Goal: Information Seeking & Learning: Learn about a topic

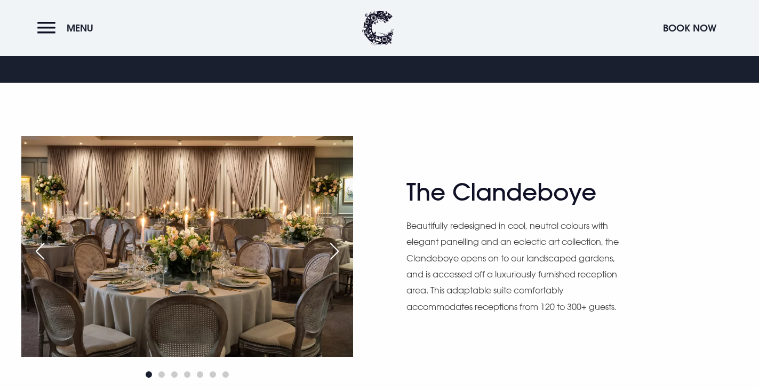
scroll to position [586, 0]
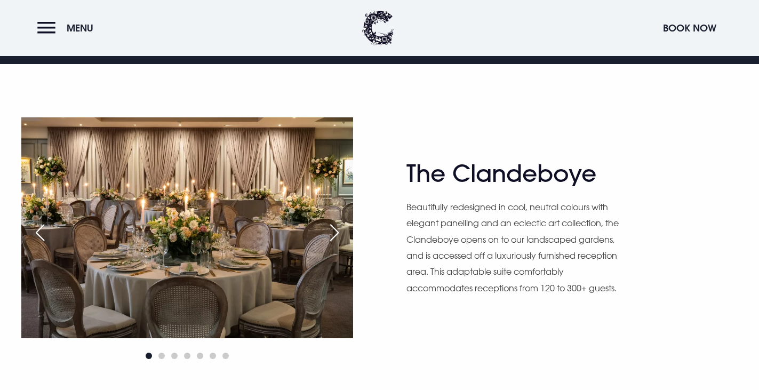
click at [325, 228] on div "Next slide" at bounding box center [334, 232] width 27 height 23
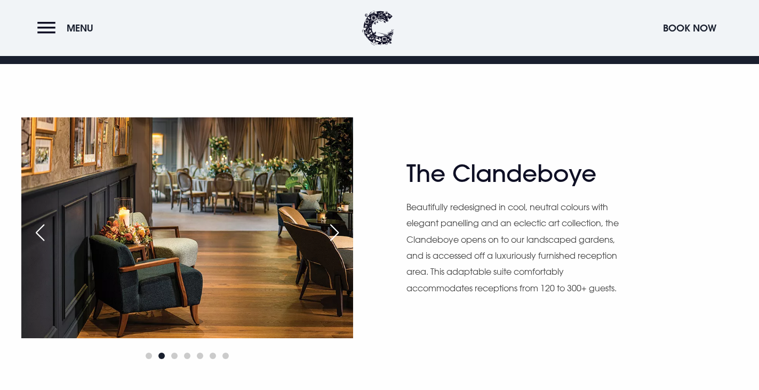
click at [324, 228] on div "Next slide" at bounding box center [334, 232] width 27 height 23
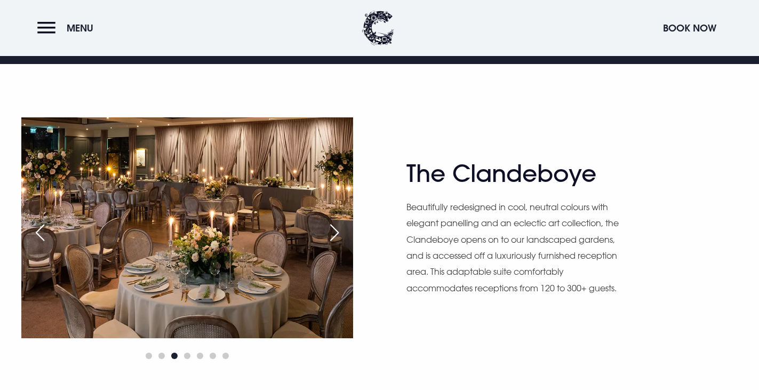
click at [36, 237] on div "Previous slide" at bounding box center [40, 232] width 27 height 23
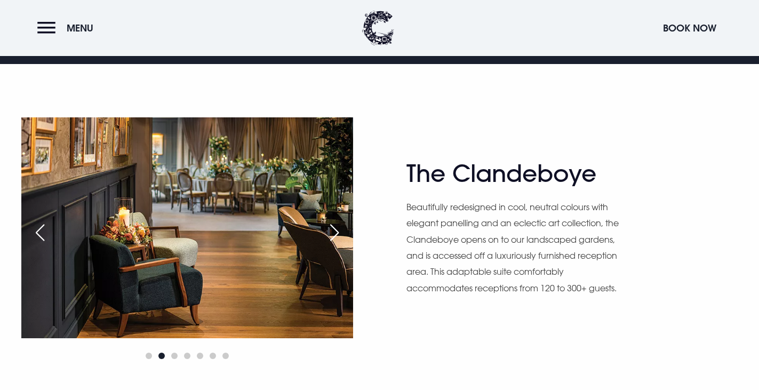
click at [334, 232] on div "Next slide" at bounding box center [334, 232] width 27 height 23
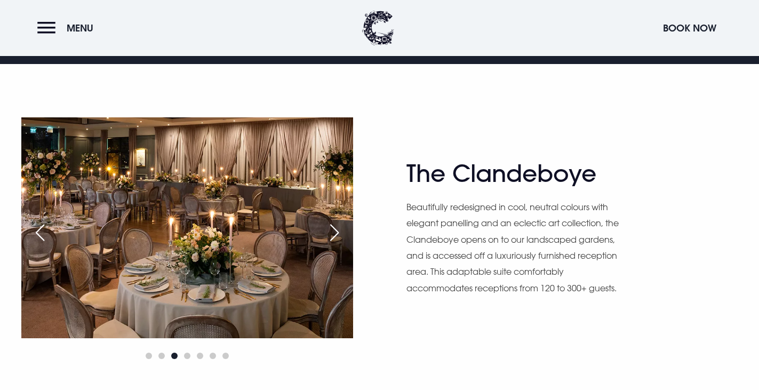
click at [334, 232] on div "Next slide" at bounding box center [334, 232] width 27 height 23
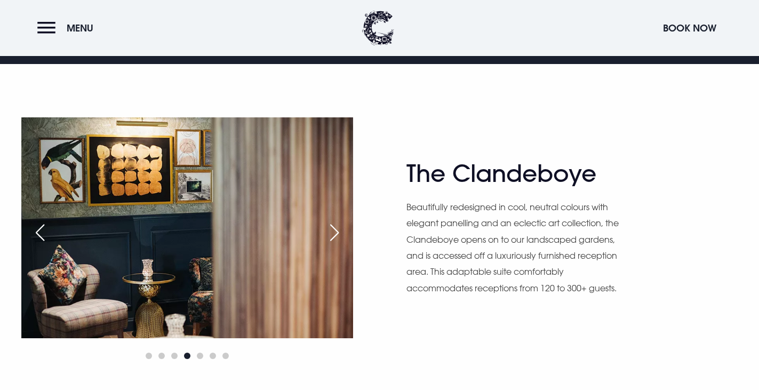
click at [334, 232] on div "Next slide" at bounding box center [334, 232] width 27 height 23
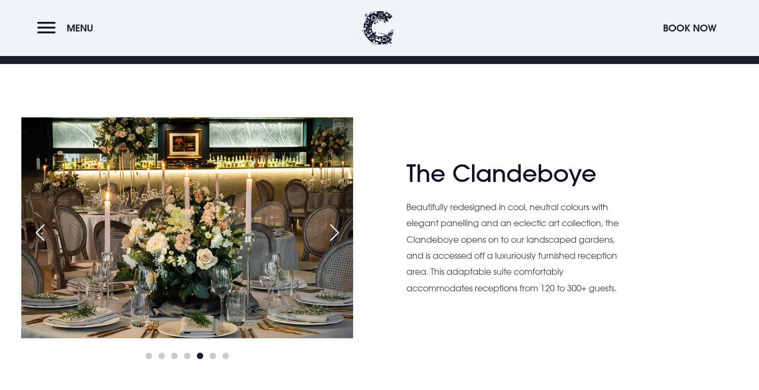
click at [334, 232] on div "Next slide" at bounding box center [334, 232] width 27 height 23
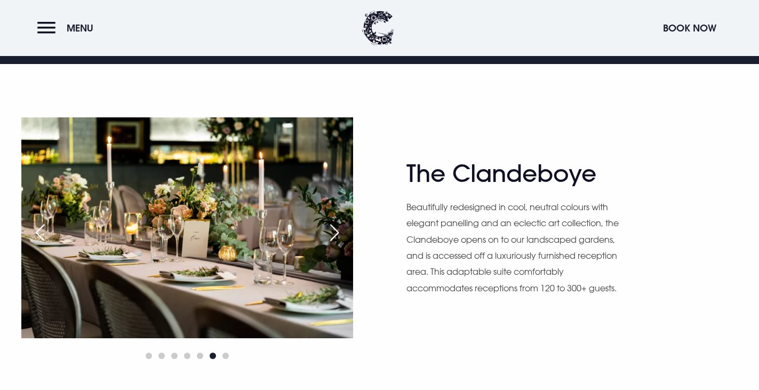
click at [334, 232] on div "Next slide" at bounding box center [334, 232] width 27 height 23
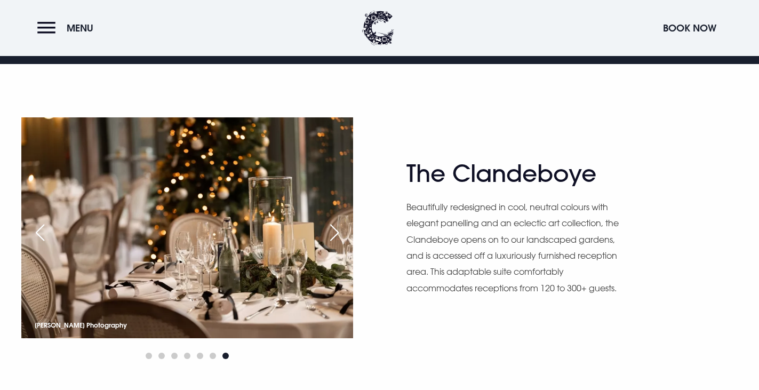
click at [334, 232] on div "Next slide" at bounding box center [334, 232] width 27 height 23
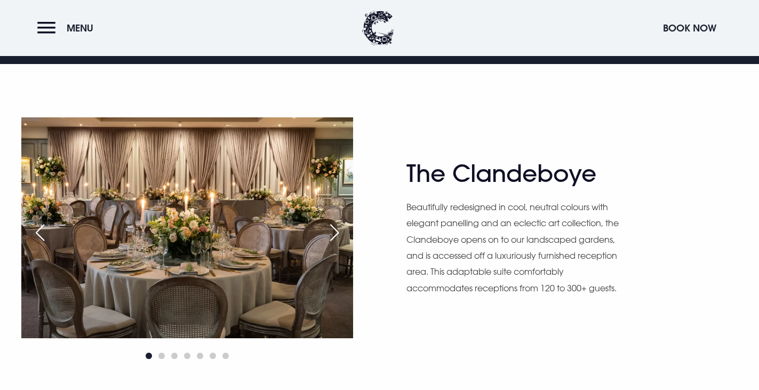
click at [334, 232] on div "Next slide" at bounding box center [334, 232] width 27 height 23
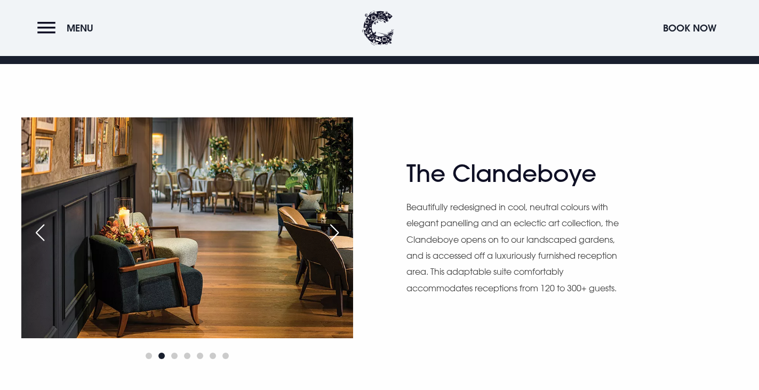
click at [50, 238] on div "Previous slide" at bounding box center [40, 232] width 27 height 23
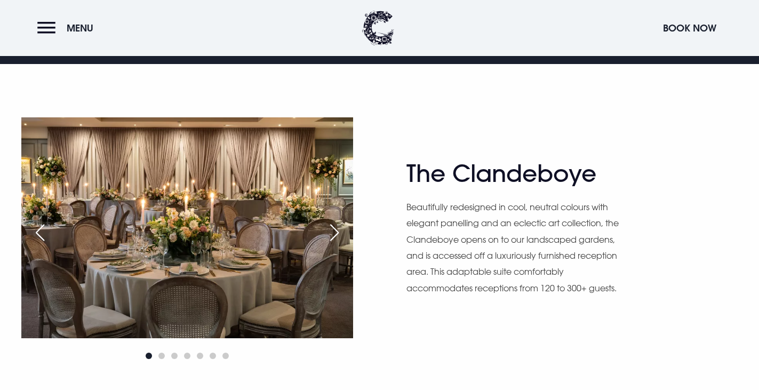
click at [335, 230] on div "Next slide" at bounding box center [334, 232] width 27 height 23
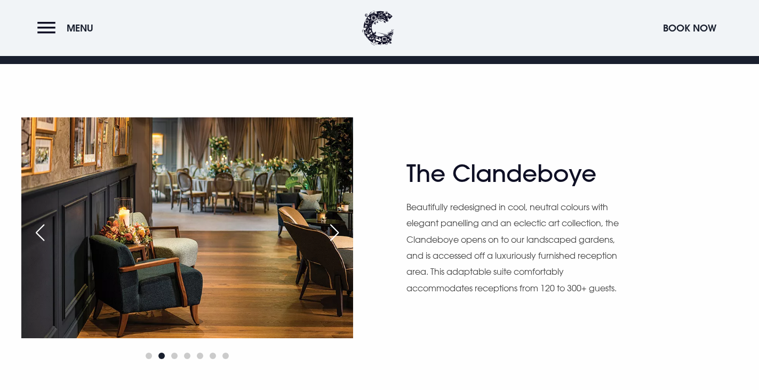
click at [335, 230] on div "Next slide" at bounding box center [334, 232] width 27 height 23
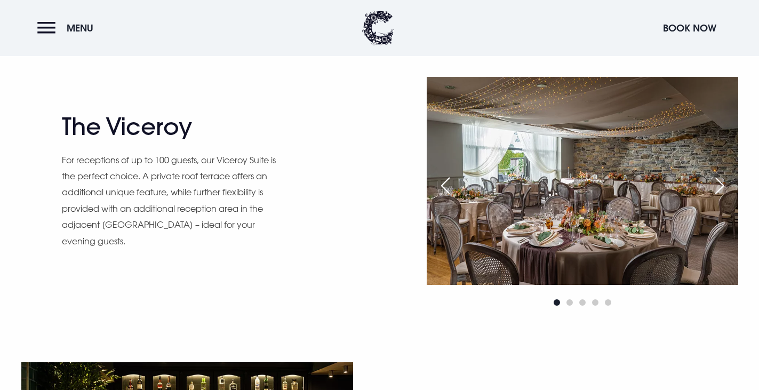
scroll to position [906, 0]
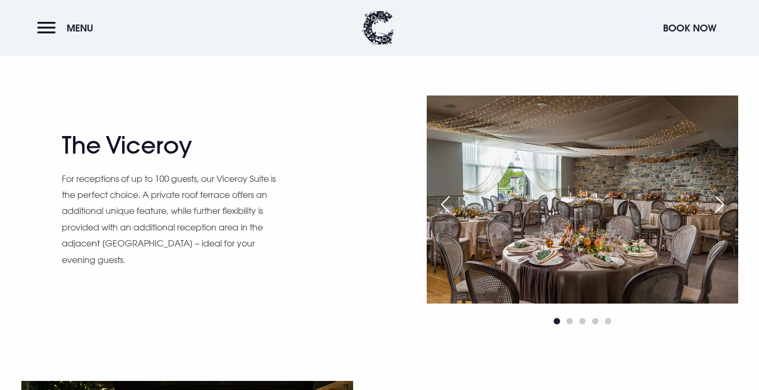
click at [718, 204] on div "Next slide" at bounding box center [719, 203] width 27 height 23
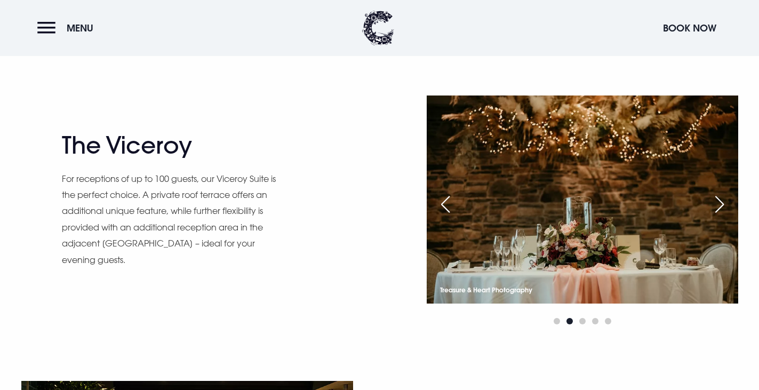
click at [718, 204] on div "Next slide" at bounding box center [719, 203] width 27 height 23
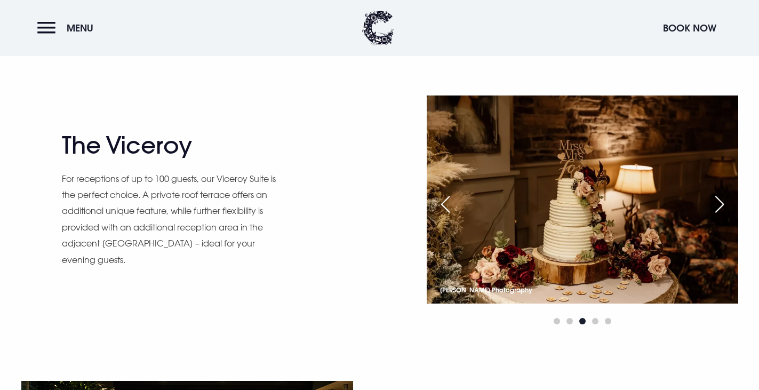
click at [718, 204] on div "Next slide" at bounding box center [719, 203] width 27 height 23
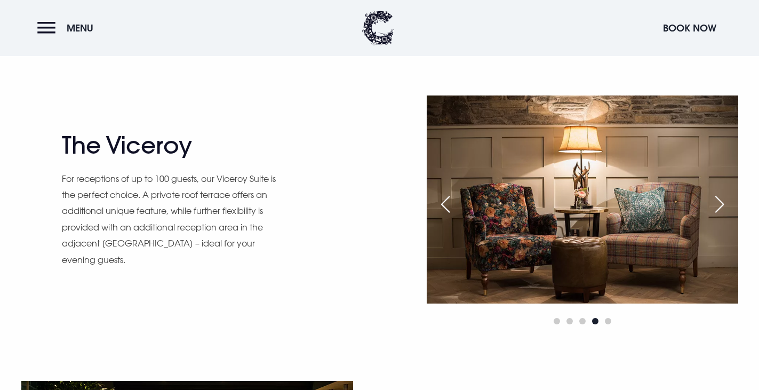
click at [718, 204] on div "Next slide" at bounding box center [719, 203] width 27 height 23
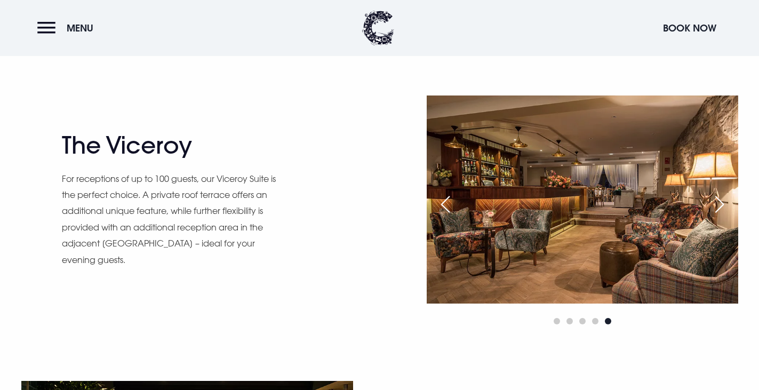
click at [718, 204] on div "Next slide" at bounding box center [719, 203] width 27 height 23
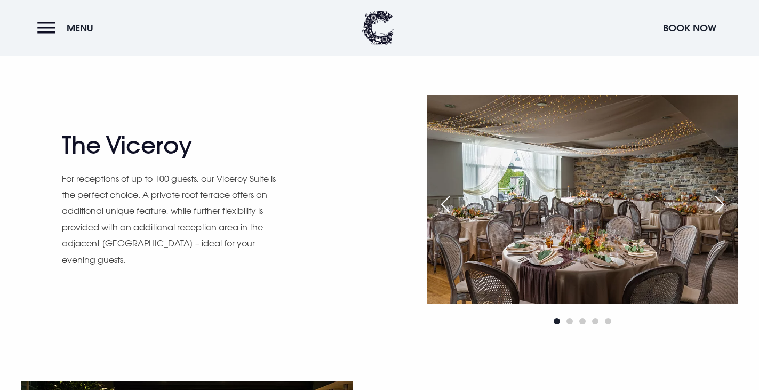
click at [718, 204] on div "Next slide" at bounding box center [719, 203] width 27 height 23
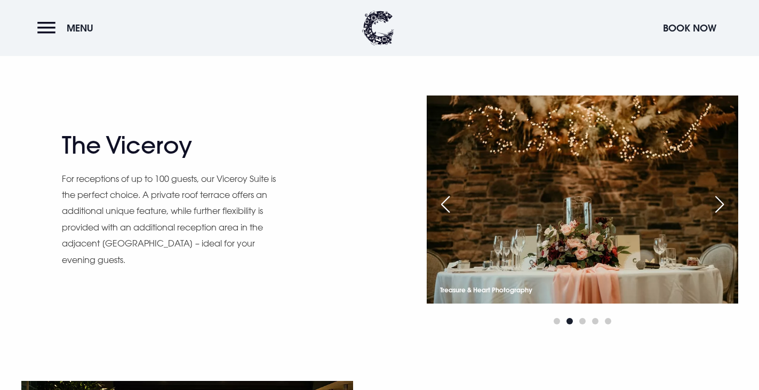
click at [718, 204] on div "Next slide" at bounding box center [719, 203] width 27 height 23
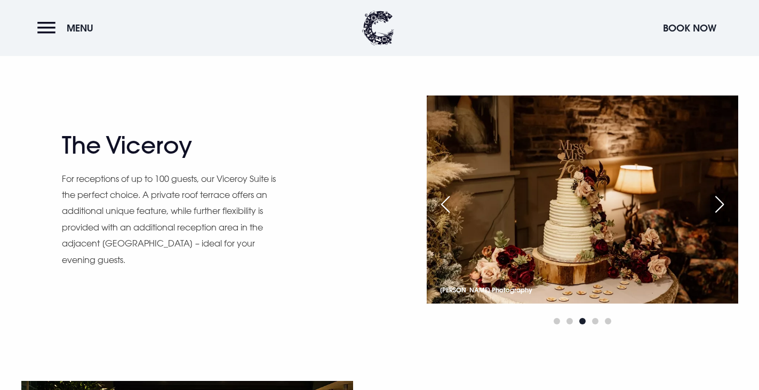
click at [718, 204] on div "Next slide" at bounding box center [719, 203] width 27 height 23
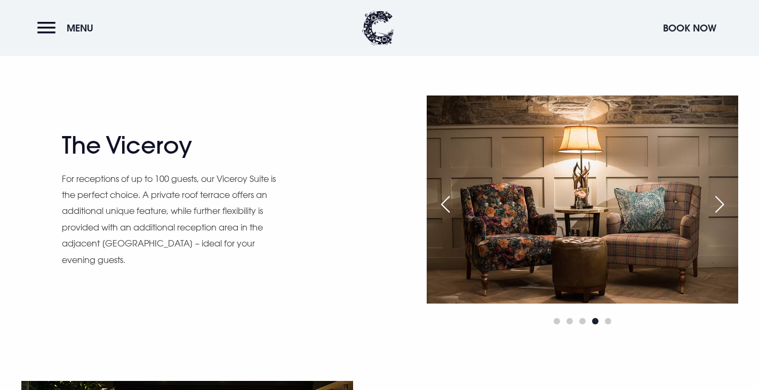
click at [718, 204] on div "Next slide" at bounding box center [719, 203] width 27 height 23
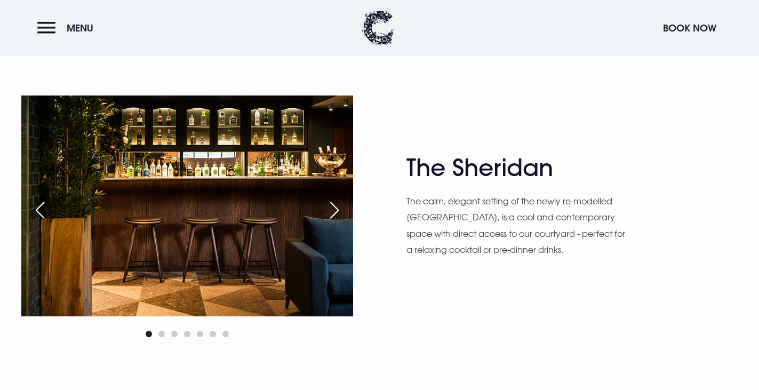
scroll to position [1173, 0]
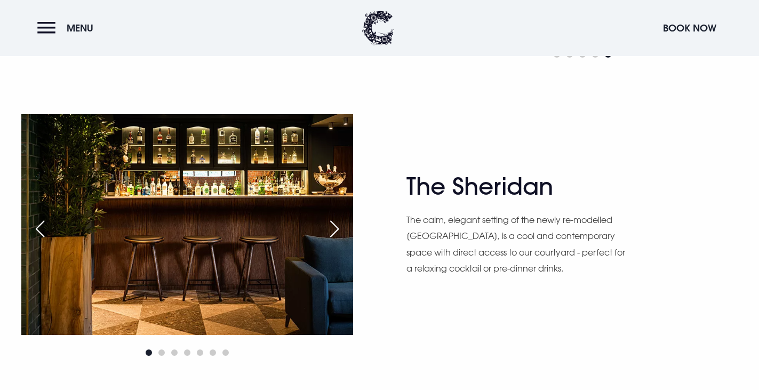
click at [331, 229] on div "Next slide" at bounding box center [334, 228] width 27 height 23
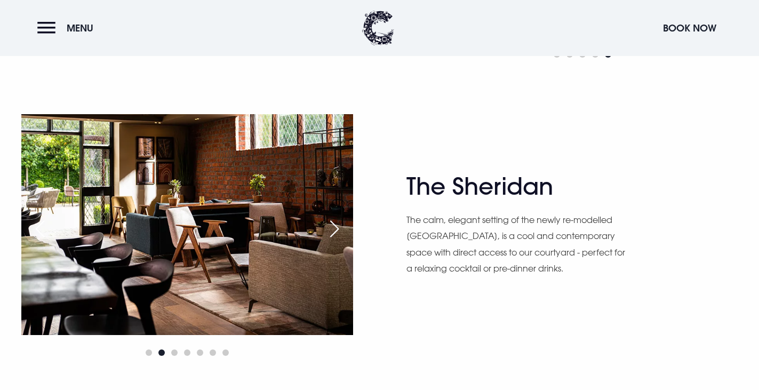
click at [331, 229] on div "Next slide" at bounding box center [334, 228] width 27 height 23
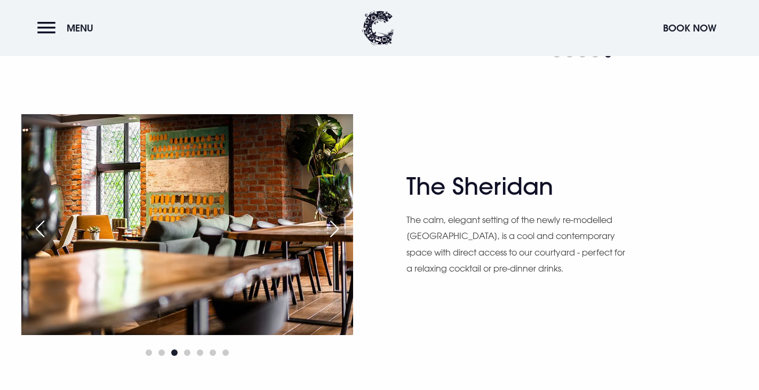
click at [35, 225] on div "Previous slide" at bounding box center [40, 228] width 27 height 23
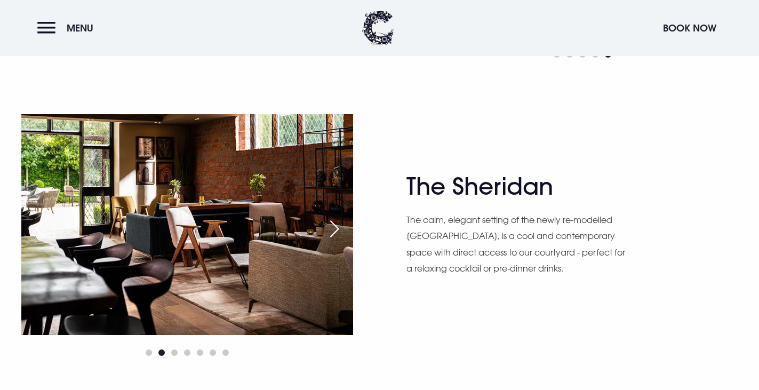
click at [329, 223] on div "Next slide" at bounding box center [334, 228] width 27 height 23
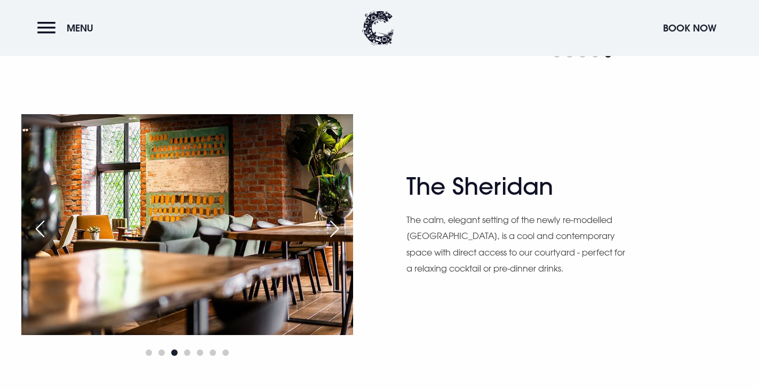
click at [329, 223] on div "Next slide" at bounding box center [334, 228] width 27 height 23
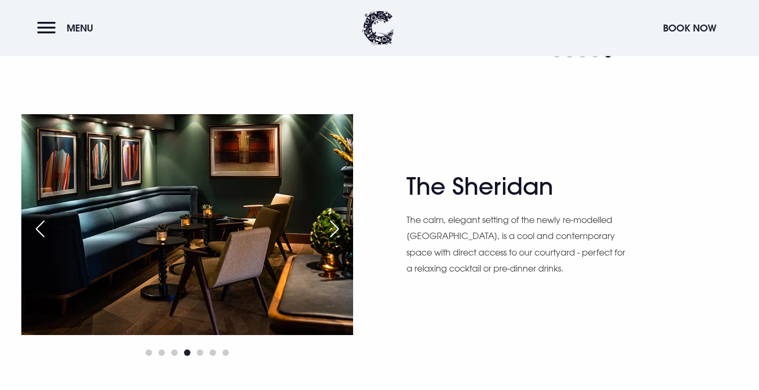
click at [329, 223] on div "Next slide" at bounding box center [334, 228] width 27 height 23
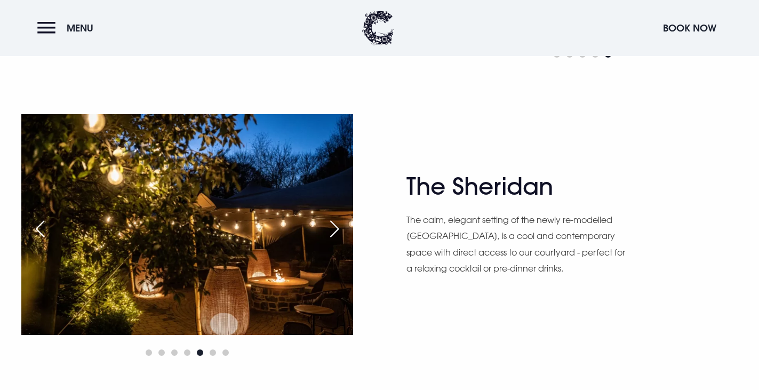
click at [329, 223] on div "Next slide" at bounding box center [334, 228] width 27 height 23
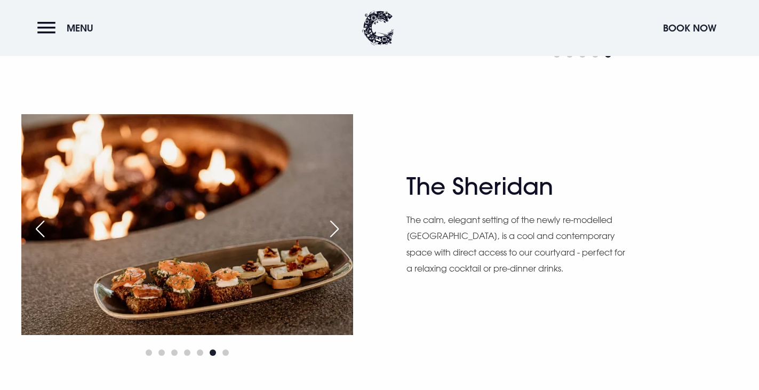
click at [329, 223] on div "Next slide" at bounding box center [334, 228] width 27 height 23
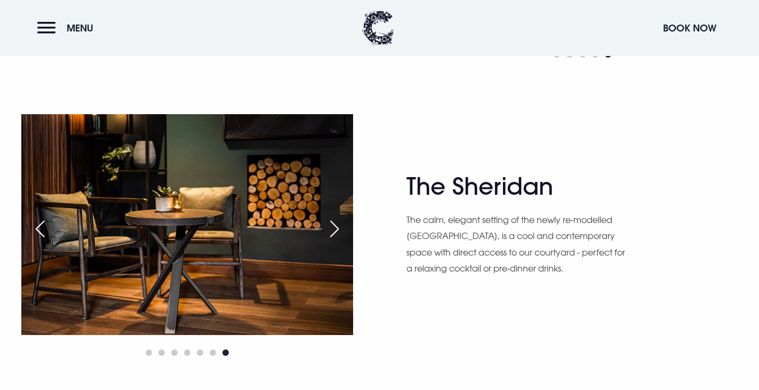
click at [329, 223] on div "Next slide" at bounding box center [334, 228] width 27 height 23
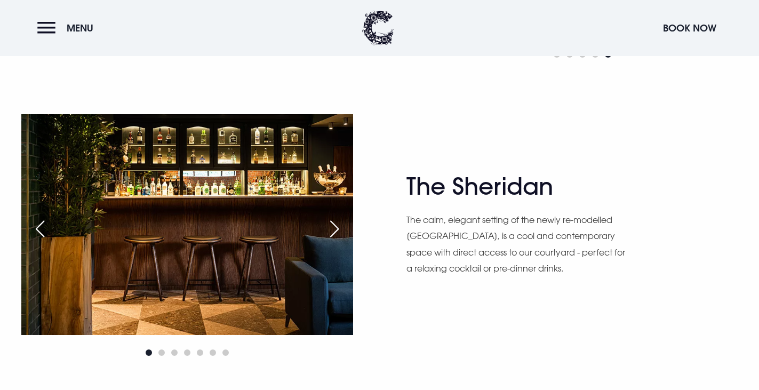
click at [329, 223] on div "Next slide" at bounding box center [334, 228] width 27 height 23
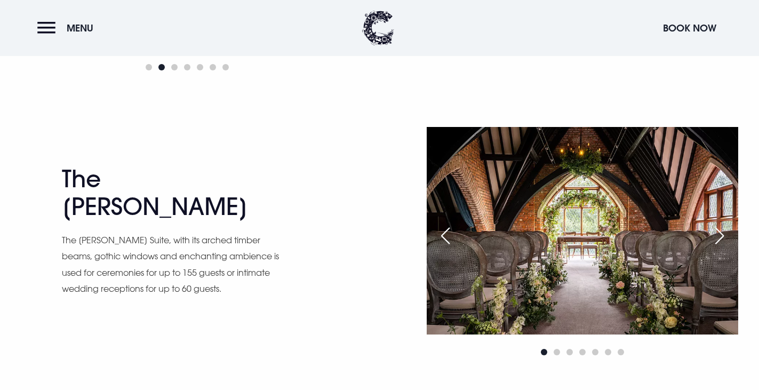
scroll to position [1439, 0]
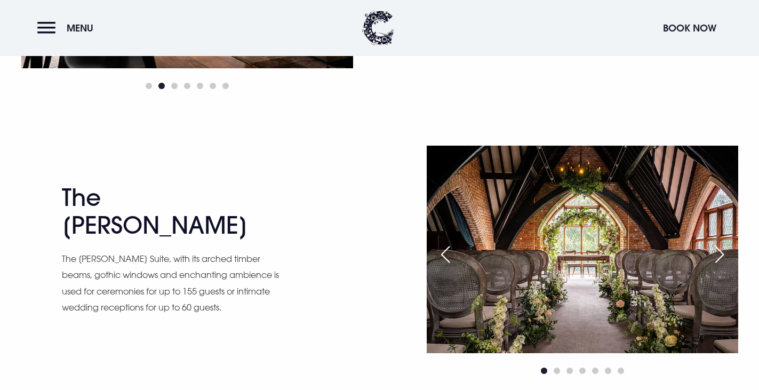
click at [715, 253] on div "Next slide" at bounding box center [719, 254] width 27 height 23
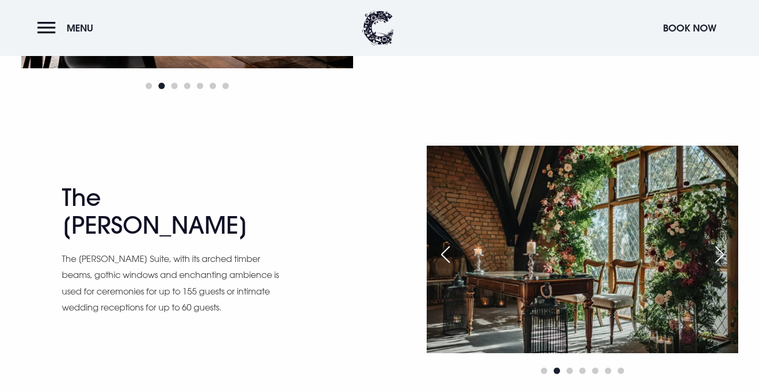
click at [715, 253] on div "Next slide" at bounding box center [719, 254] width 27 height 23
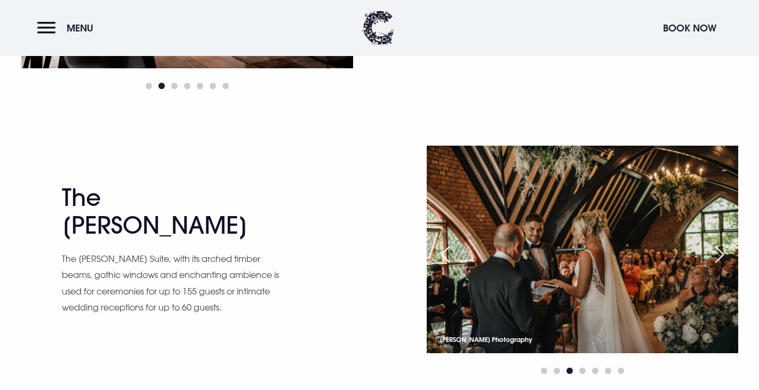
click at [444, 248] on div "Previous slide" at bounding box center [445, 254] width 27 height 23
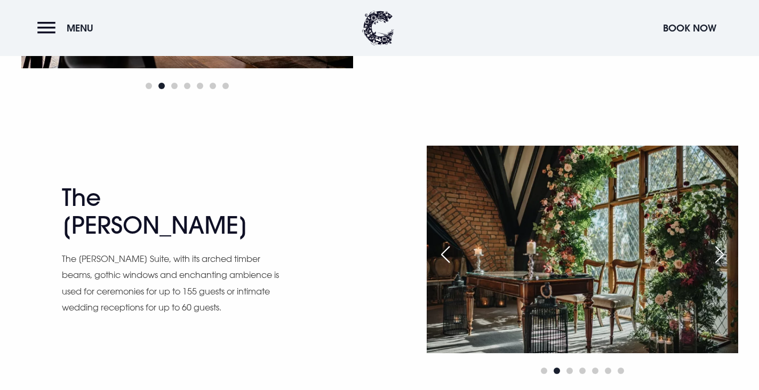
click at [444, 248] on div "Previous slide" at bounding box center [445, 254] width 27 height 23
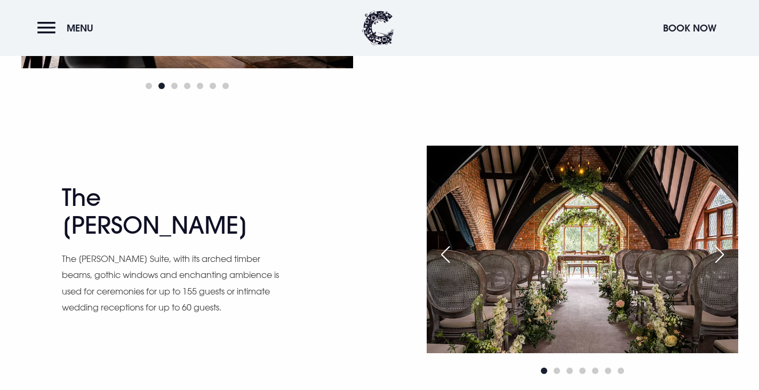
click at [720, 249] on div "Next slide" at bounding box center [719, 254] width 27 height 23
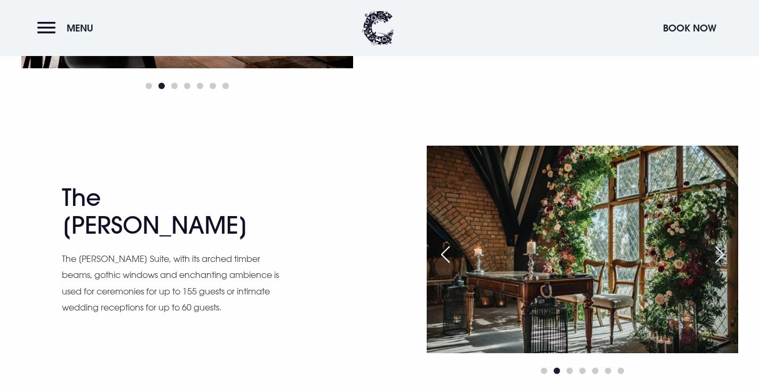
click at [720, 249] on div "Next slide" at bounding box center [719, 254] width 27 height 23
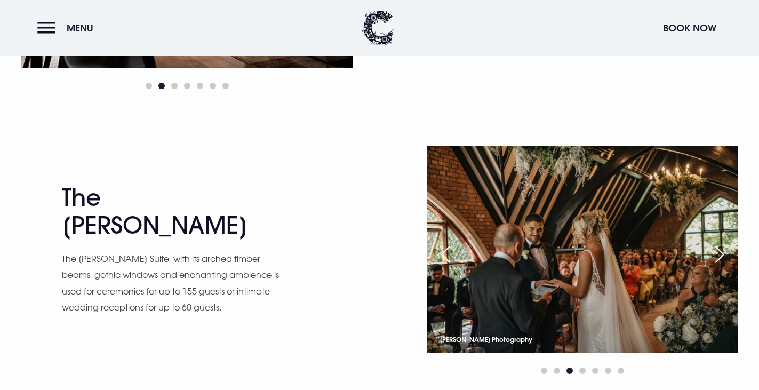
click at [720, 253] on div "Next slide" at bounding box center [719, 254] width 27 height 23
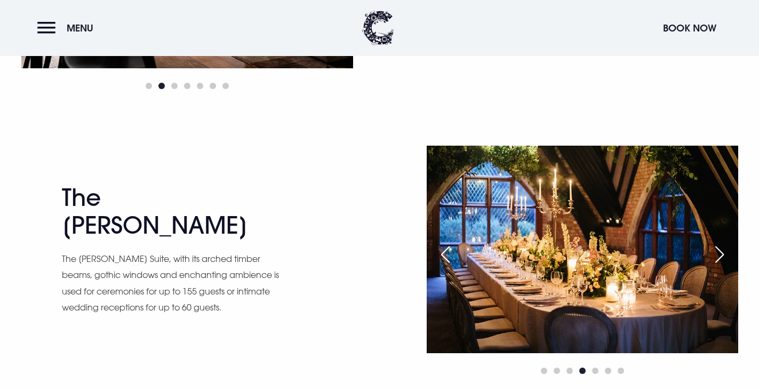
click at [720, 253] on div "Next slide" at bounding box center [719, 254] width 27 height 23
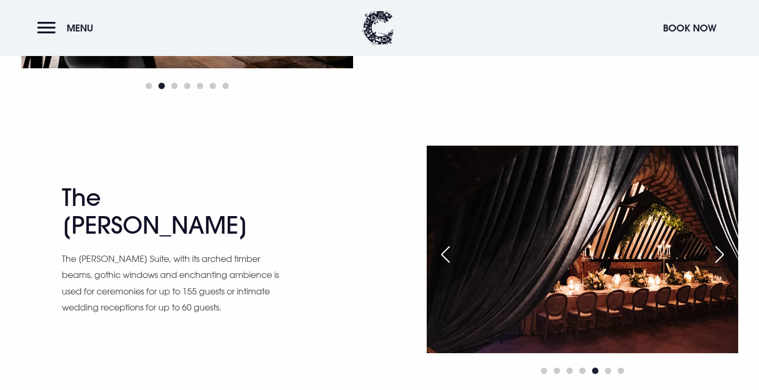
click at [720, 253] on div "Next slide" at bounding box center [719, 254] width 27 height 23
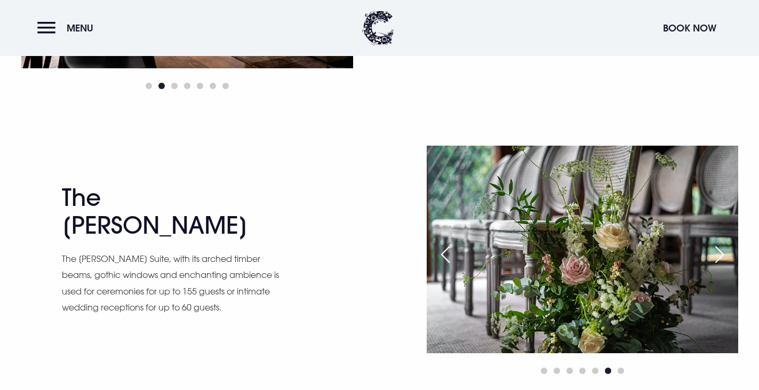
click at [720, 253] on div "Next slide" at bounding box center [719, 254] width 27 height 23
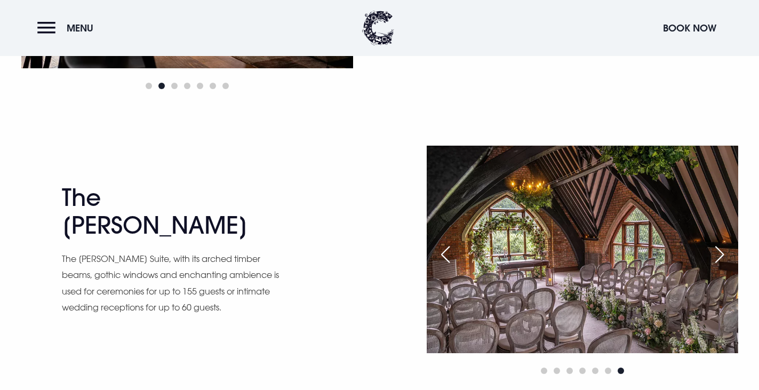
click at [720, 253] on div "Next slide" at bounding box center [719, 254] width 27 height 23
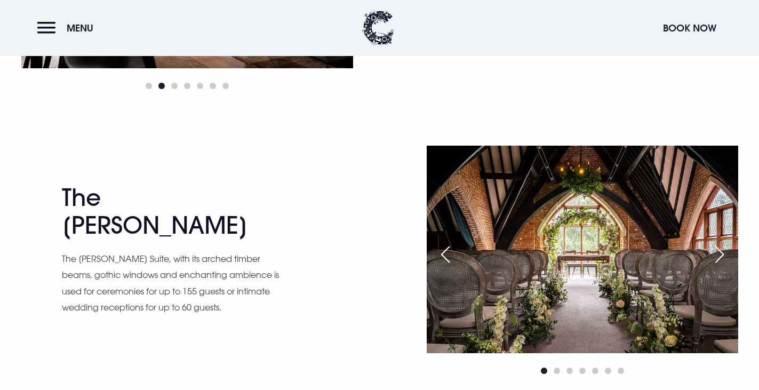
click at [720, 253] on div "Next slide" at bounding box center [719, 254] width 27 height 23
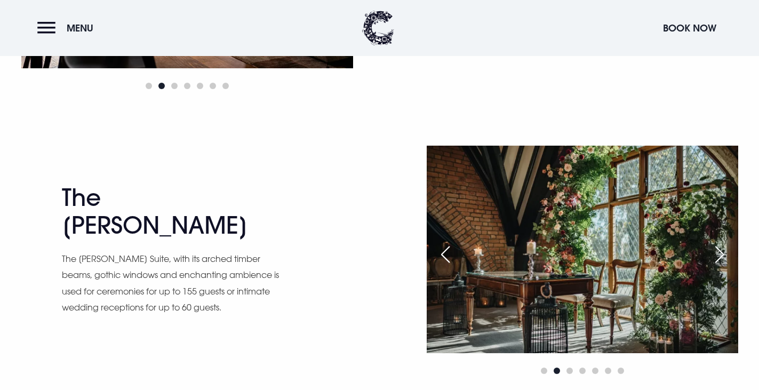
click at [720, 253] on div "Next slide" at bounding box center [719, 254] width 27 height 23
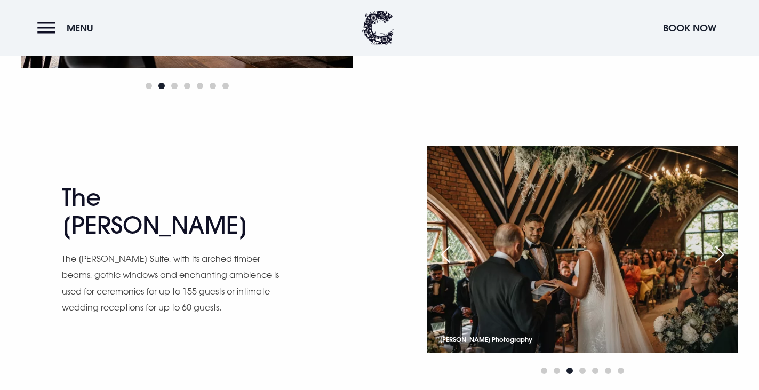
click at [720, 253] on div "Next slide" at bounding box center [719, 254] width 27 height 23
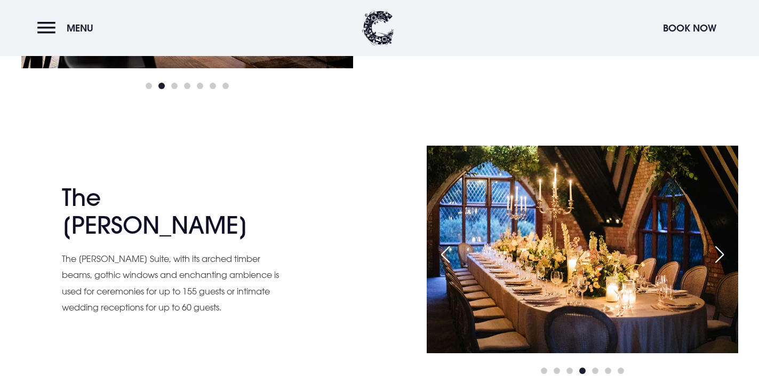
click at [720, 253] on div "Next slide" at bounding box center [719, 254] width 27 height 23
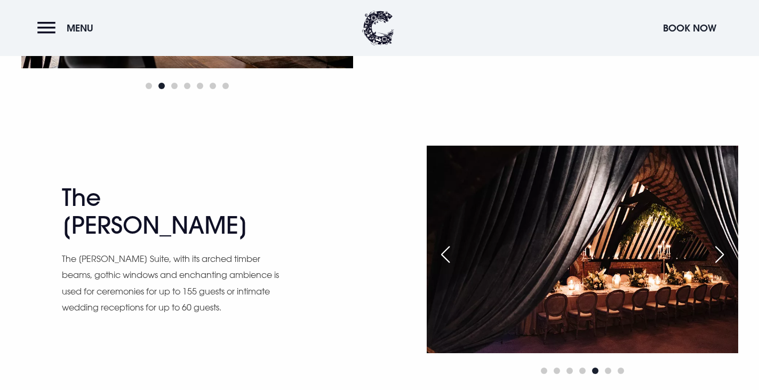
click at [720, 253] on div "Next slide" at bounding box center [719, 254] width 27 height 23
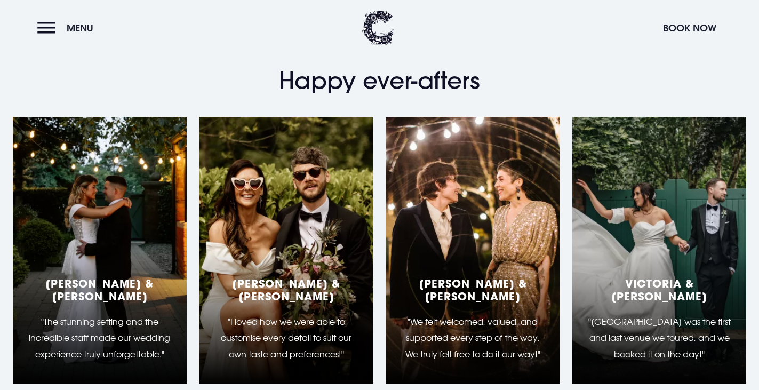
scroll to position [1866, 0]
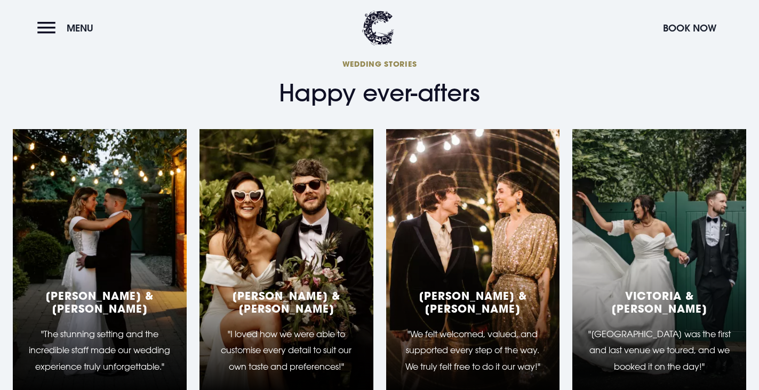
click at [311, 285] on div "Helen & Michael "I loved how we were able to customise every detail to suit our…" at bounding box center [286, 262] width 174 height 267
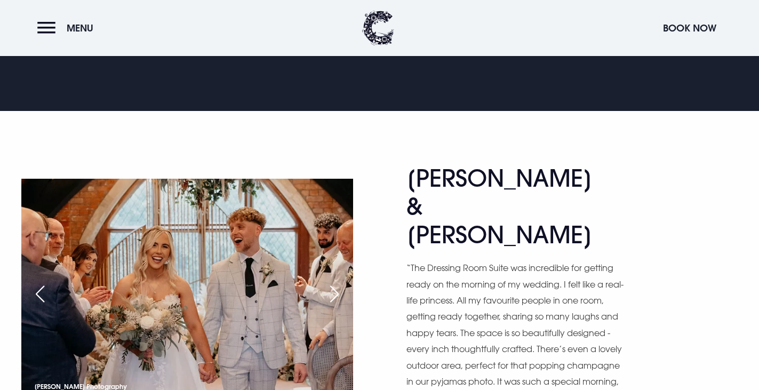
scroll to position [533, 0]
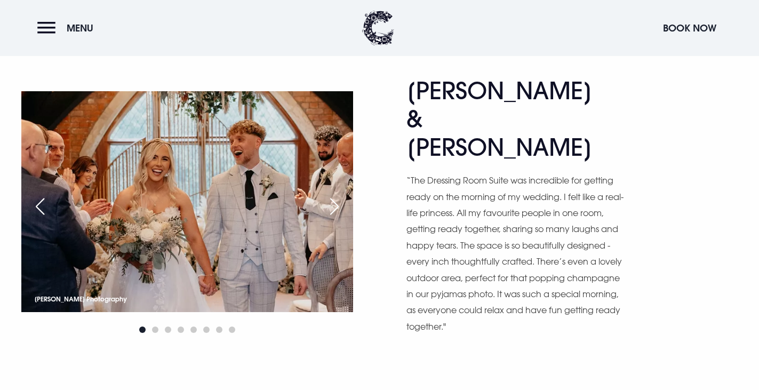
click at [335, 195] on div "Next slide" at bounding box center [334, 206] width 27 height 23
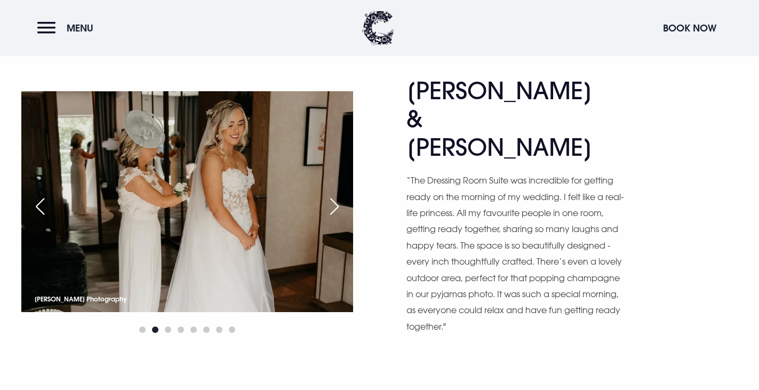
click at [37, 195] on div "Previous slide" at bounding box center [40, 206] width 27 height 23
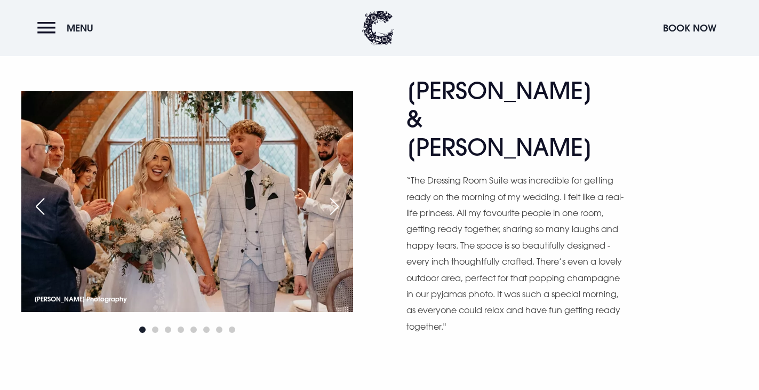
click at [332, 195] on div "Next slide" at bounding box center [334, 206] width 27 height 23
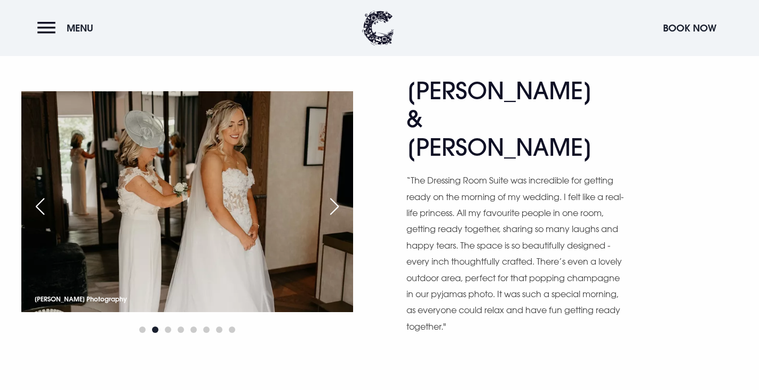
click at [332, 195] on div "Next slide" at bounding box center [334, 206] width 27 height 23
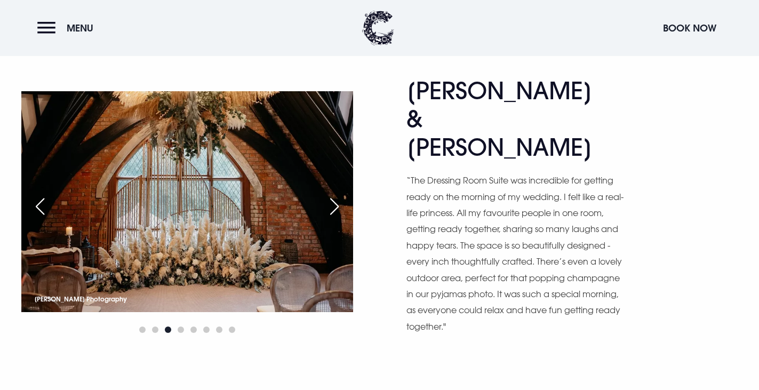
click at [39, 195] on div "Previous slide" at bounding box center [40, 206] width 27 height 23
click at [49, 196] on div "Previous slide" at bounding box center [40, 206] width 27 height 23
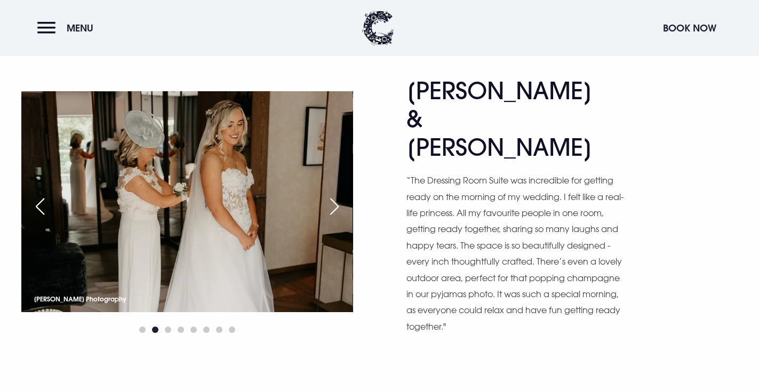
click at [333, 195] on div "Next slide" at bounding box center [334, 206] width 27 height 23
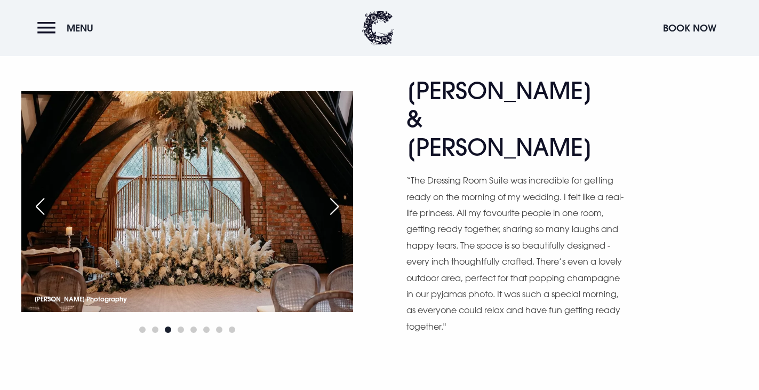
click at [332, 195] on div "Next slide" at bounding box center [334, 206] width 27 height 23
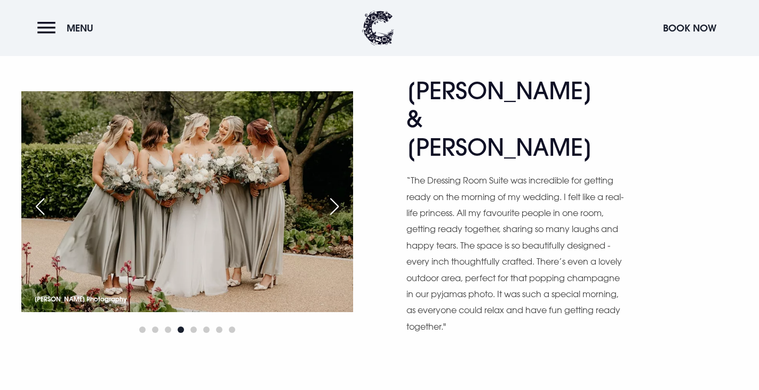
click at [332, 195] on div "Next slide" at bounding box center [334, 206] width 27 height 23
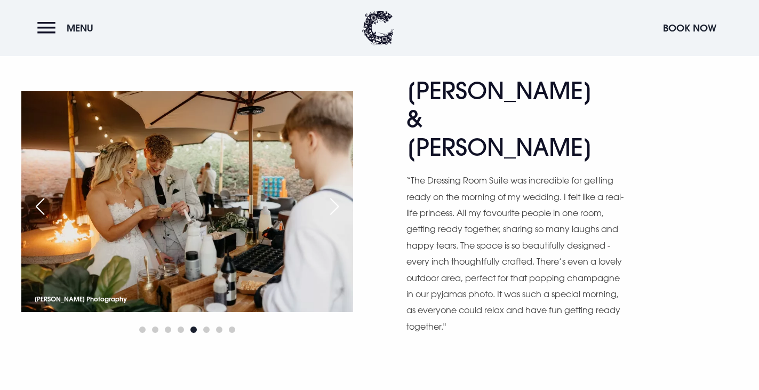
click at [337, 195] on div "Next slide" at bounding box center [334, 206] width 27 height 23
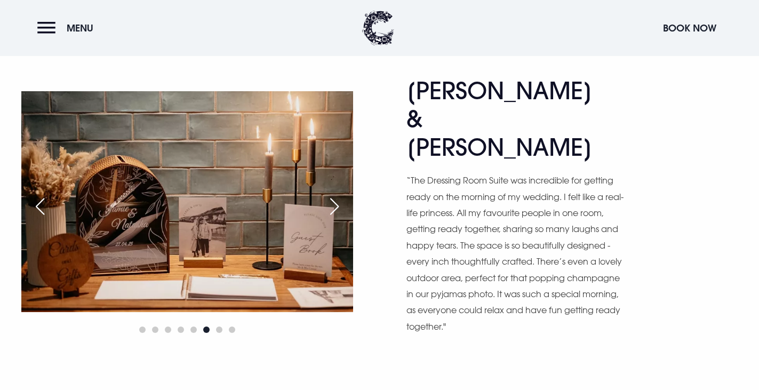
click at [334, 195] on div "Next slide" at bounding box center [334, 206] width 27 height 23
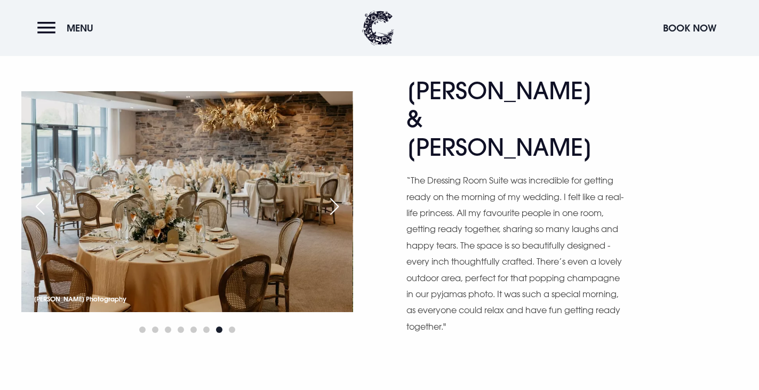
click at [43, 195] on div "Previous slide" at bounding box center [40, 206] width 27 height 23
click at [33, 195] on div "Previous slide" at bounding box center [40, 206] width 27 height 23
click at [41, 195] on div "Previous slide" at bounding box center [40, 206] width 27 height 23
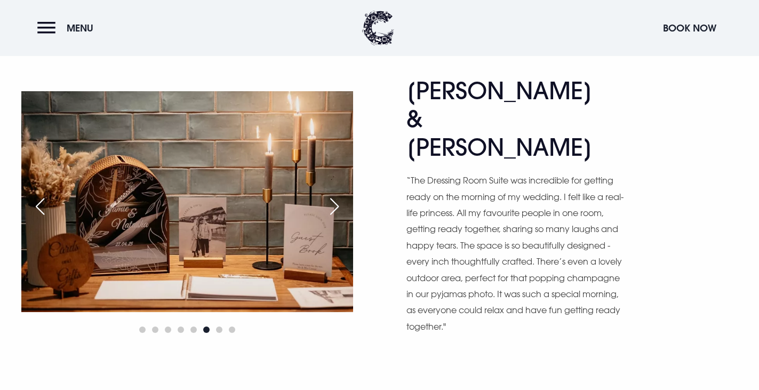
click at [333, 195] on div "Next slide" at bounding box center [334, 206] width 27 height 23
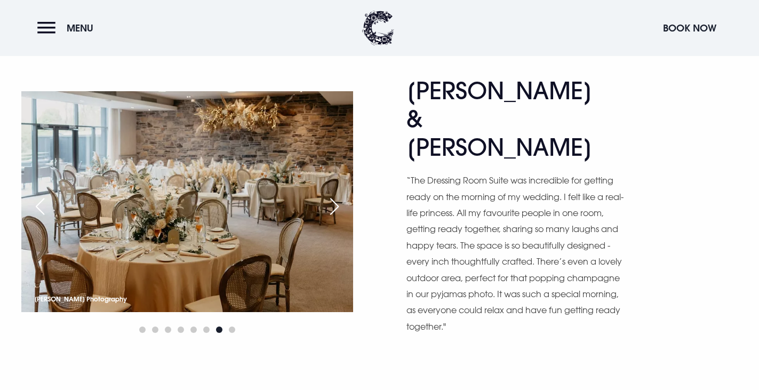
click at [333, 195] on div "Next slide" at bounding box center [334, 206] width 27 height 23
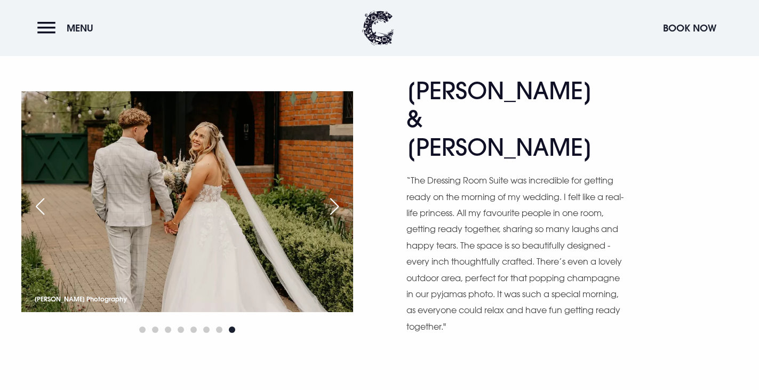
click at [333, 195] on div "Next slide" at bounding box center [334, 206] width 27 height 23
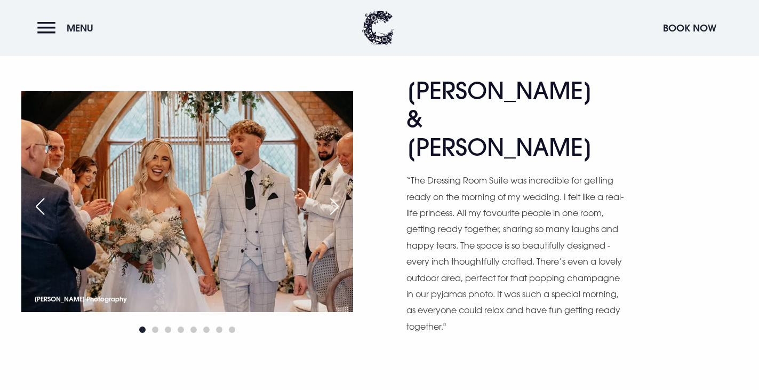
click at [333, 195] on div "Next slide" at bounding box center [334, 206] width 27 height 23
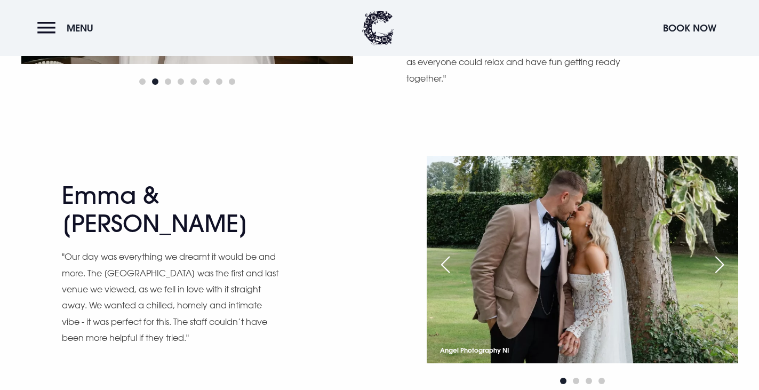
scroll to position [800, 0]
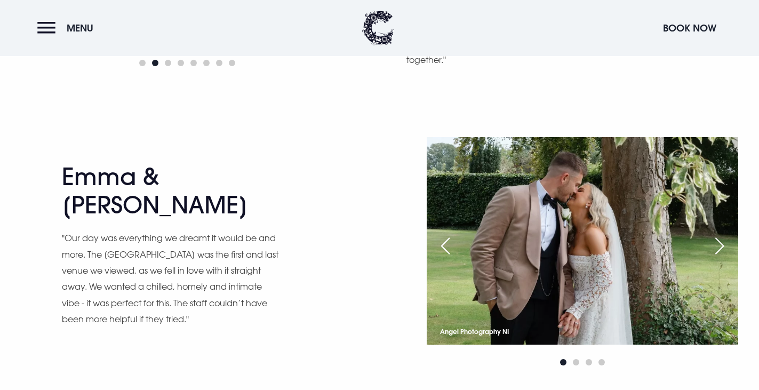
click at [720, 234] on div "Next slide" at bounding box center [719, 245] width 27 height 23
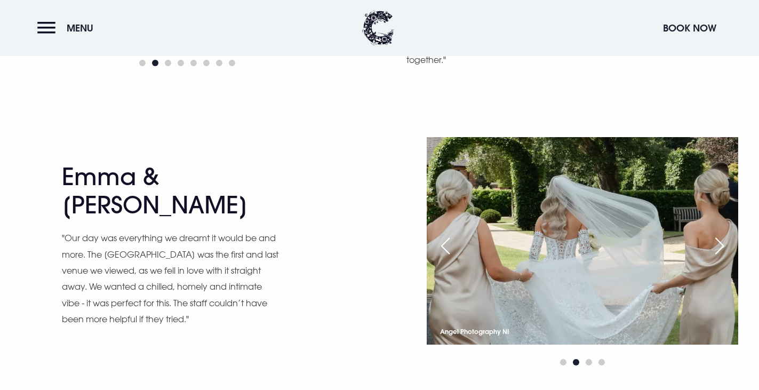
click at [720, 234] on div "Next slide" at bounding box center [719, 245] width 27 height 23
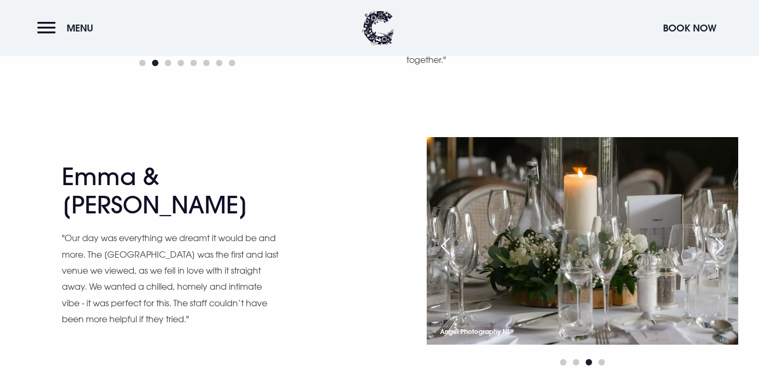
click at [720, 234] on div "Next slide" at bounding box center [719, 245] width 27 height 23
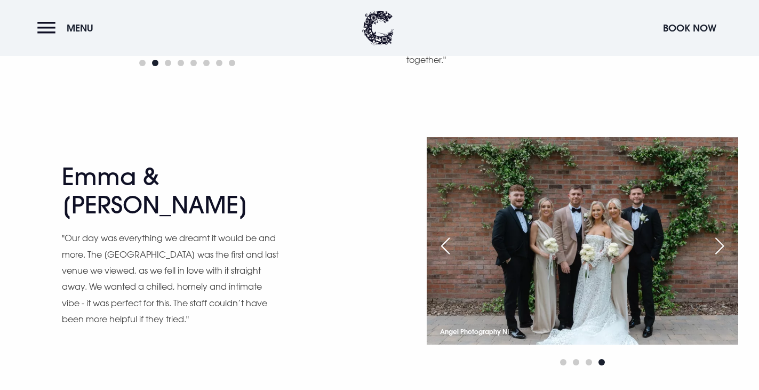
click at [720, 234] on div "Next slide" at bounding box center [719, 245] width 27 height 23
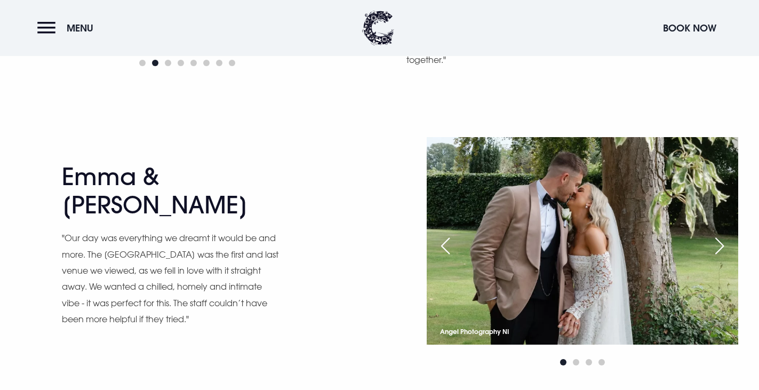
click at [720, 234] on div "Next slide" at bounding box center [719, 245] width 27 height 23
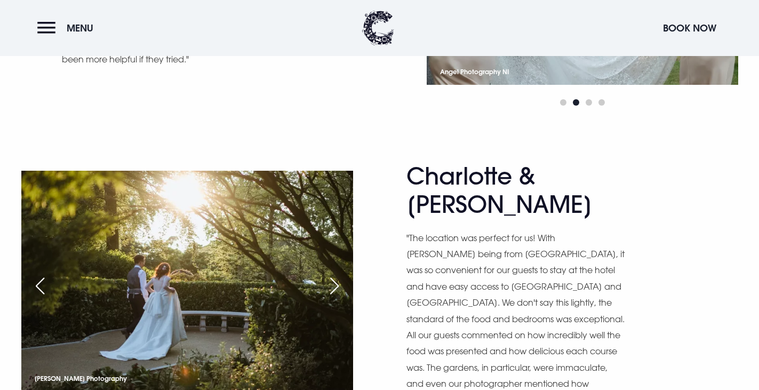
scroll to position [1120, 0]
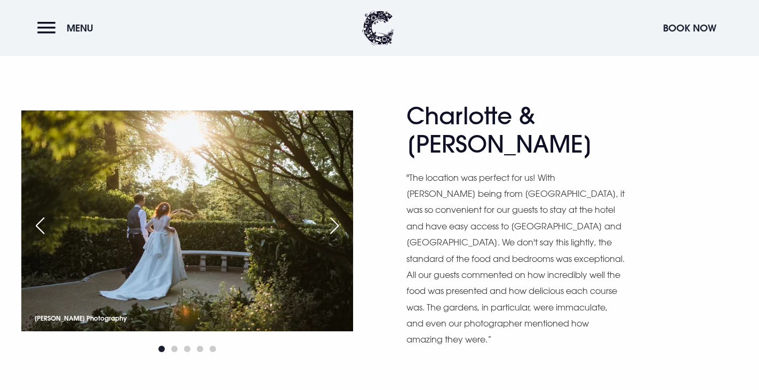
click at [336, 214] on div "Next slide" at bounding box center [334, 225] width 27 height 23
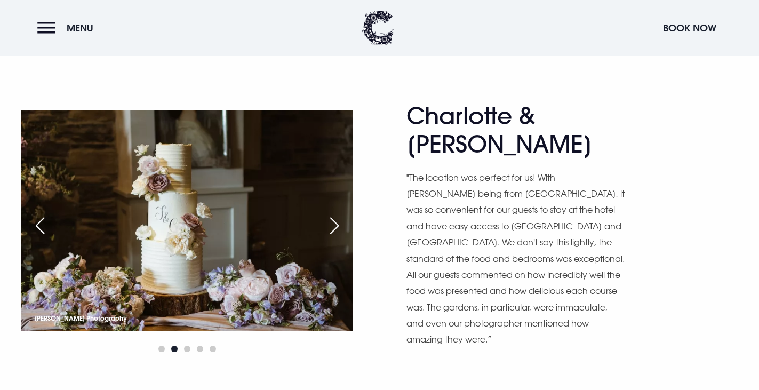
scroll to position [1119, 0]
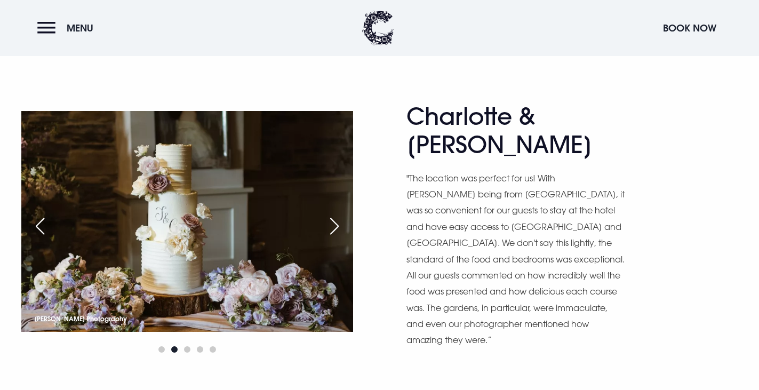
click at [336, 214] on div "Next slide" at bounding box center [334, 225] width 27 height 23
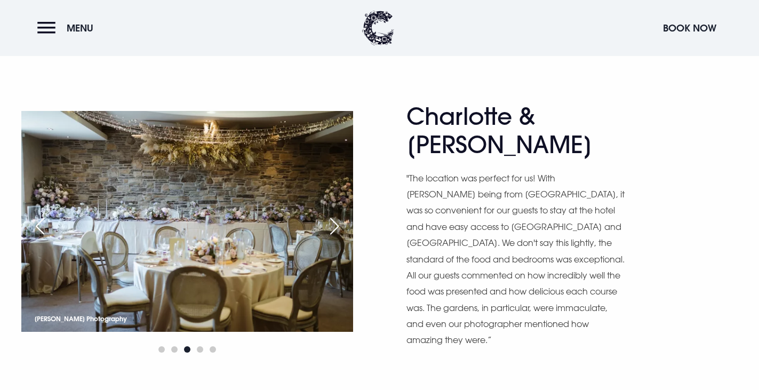
click at [336, 214] on div "Next slide" at bounding box center [334, 225] width 27 height 23
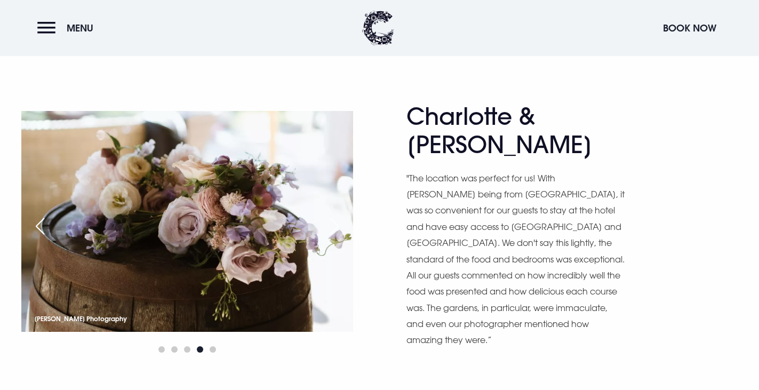
click at [336, 214] on div "Next slide" at bounding box center [334, 225] width 27 height 23
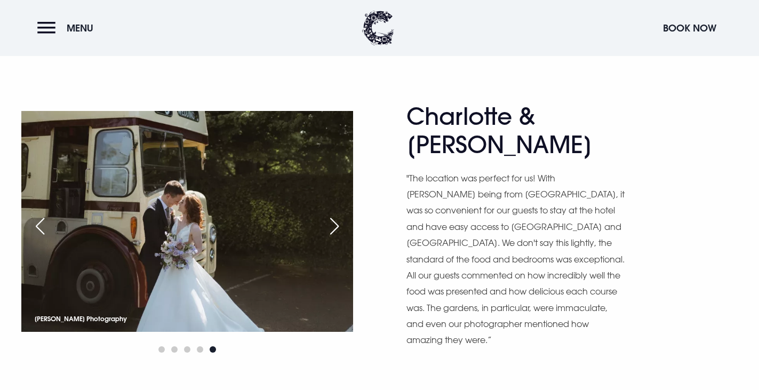
click at [336, 214] on div "Next slide" at bounding box center [334, 225] width 27 height 23
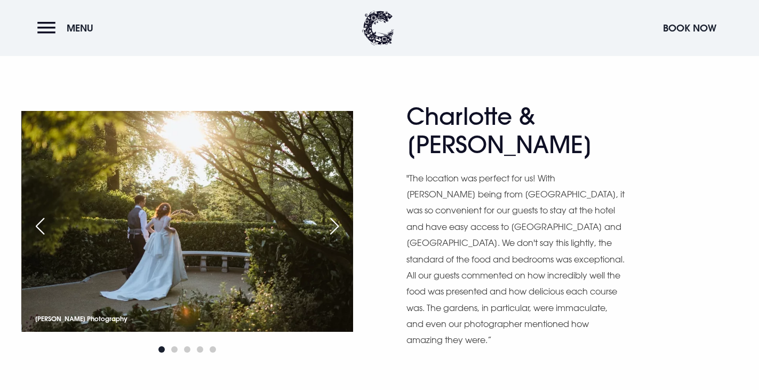
click at [335, 214] on div "Next slide" at bounding box center [334, 225] width 27 height 23
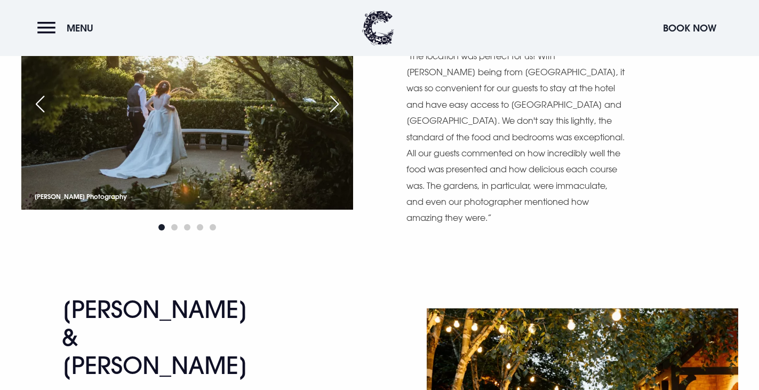
scroll to position [1332, 0]
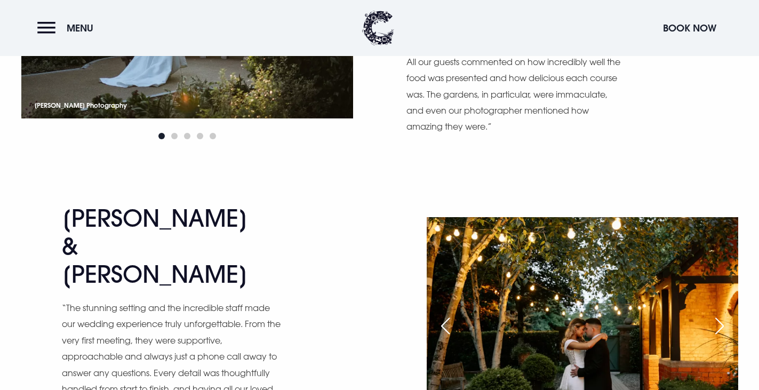
click at [717, 314] on div "Next slide" at bounding box center [719, 325] width 27 height 23
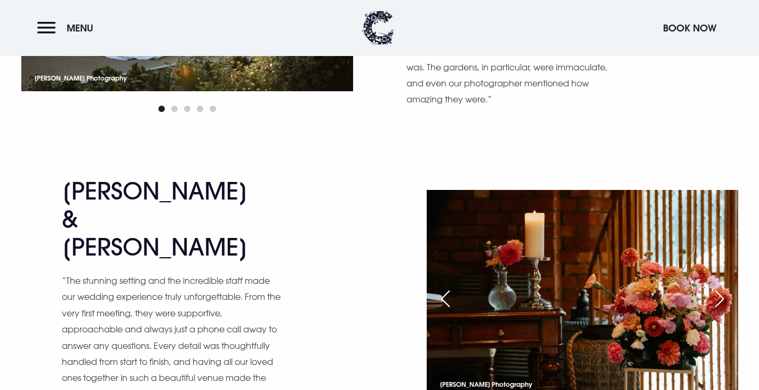
scroll to position [1386, 0]
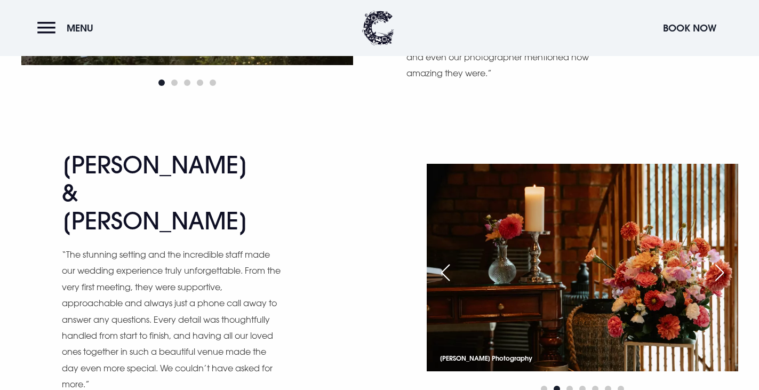
click at [716, 261] on div "Next slide" at bounding box center [719, 272] width 27 height 23
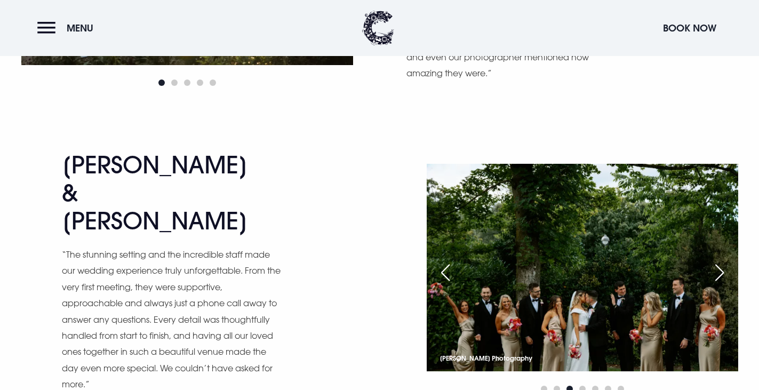
click at [718, 261] on div "Next slide" at bounding box center [719, 272] width 27 height 23
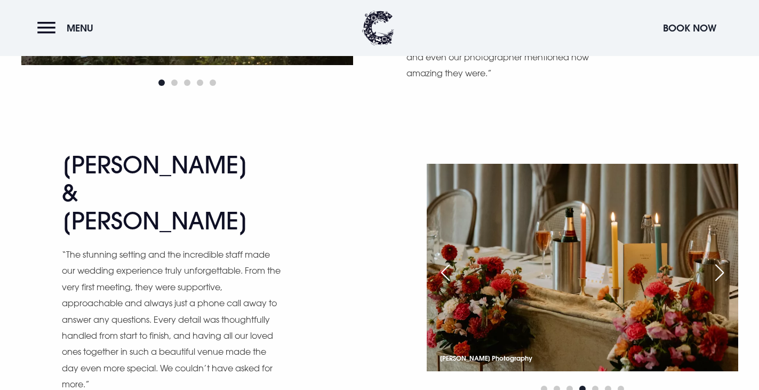
click at [718, 261] on div "Next slide" at bounding box center [719, 272] width 27 height 23
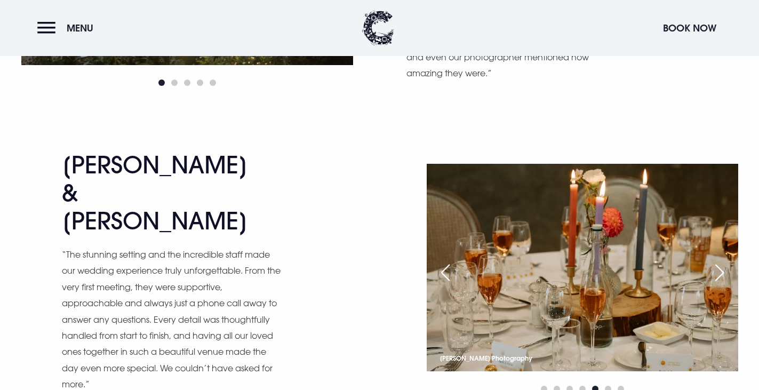
click at [716, 261] on div "Next slide" at bounding box center [719, 272] width 27 height 23
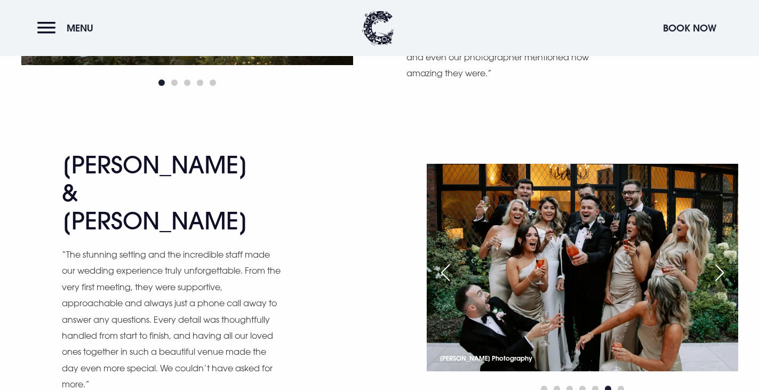
click at [715, 261] on div "Next slide" at bounding box center [719, 272] width 27 height 23
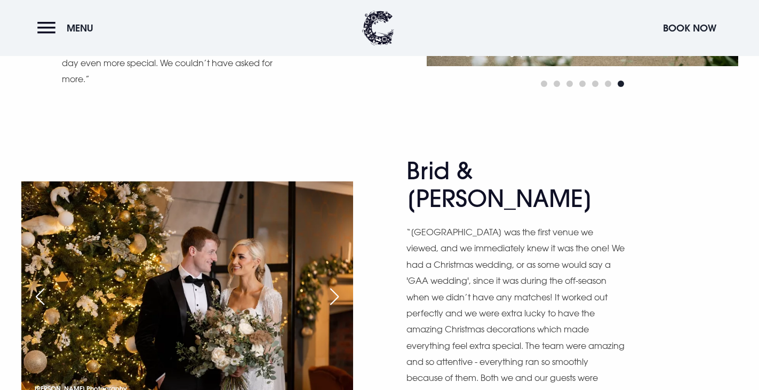
scroll to position [1705, 0]
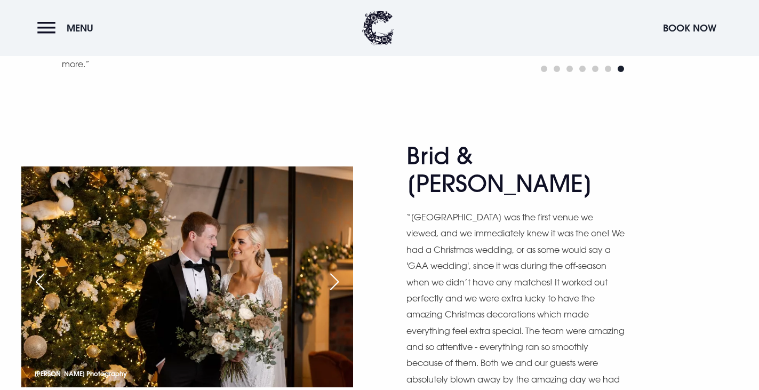
click at [331, 270] on div "Next slide" at bounding box center [334, 281] width 27 height 23
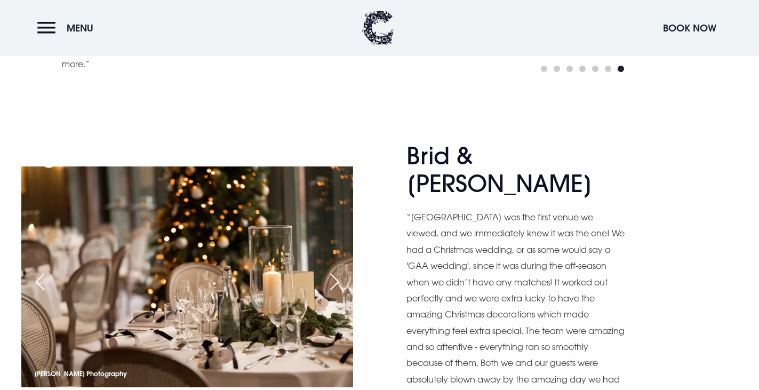
click at [45, 270] on div "Previous slide" at bounding box center [40, 281] width 27 height 23
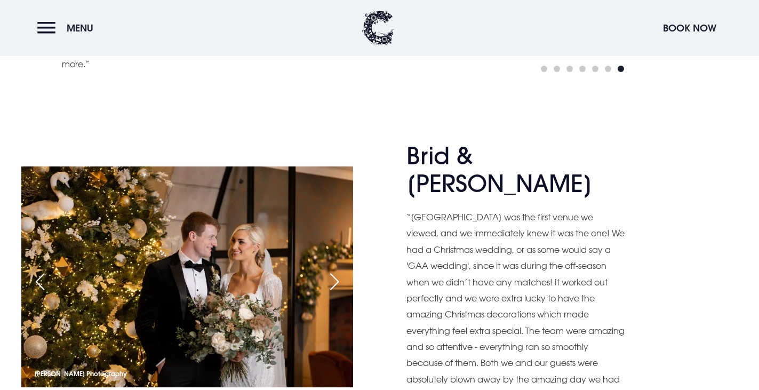
click at [331, 270] on div "Next slide" at bounding box center [334, 281] width 27 height 23
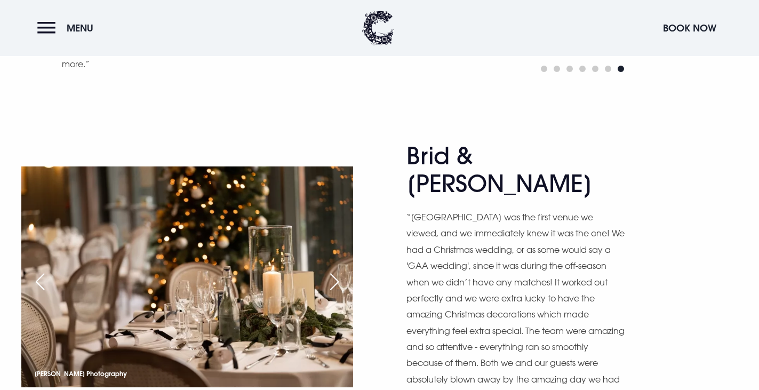
click at [331, 270] on div "Next slide" at bounding box center [334, 281] width 27 height 23
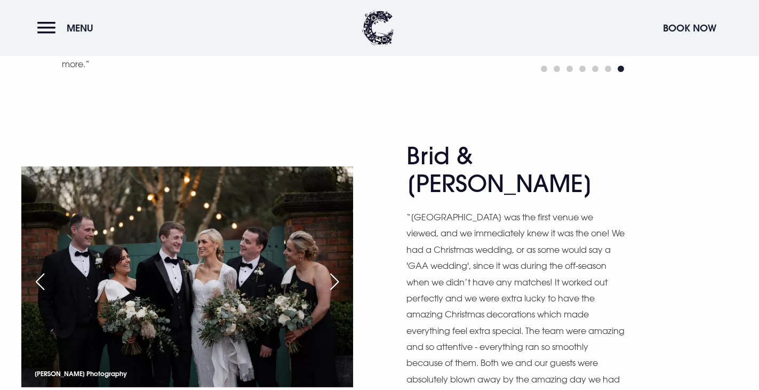
click at [330, 270] on div "Next slide" at bounding box center [334, 281] width 27 height 23
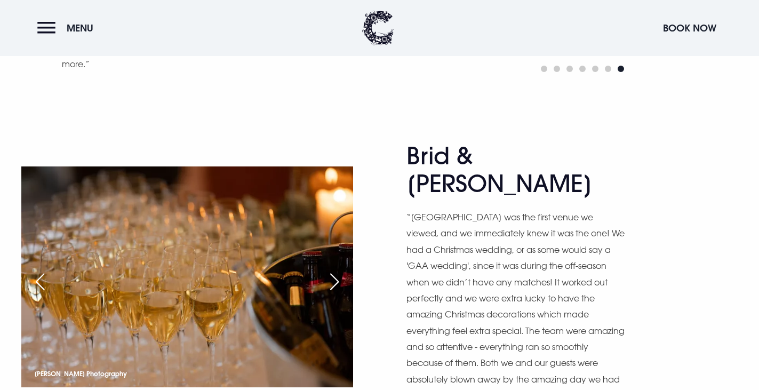
click at [330, 270] on div "Next slide" at bounding box center [334, 281] width 27 height 23
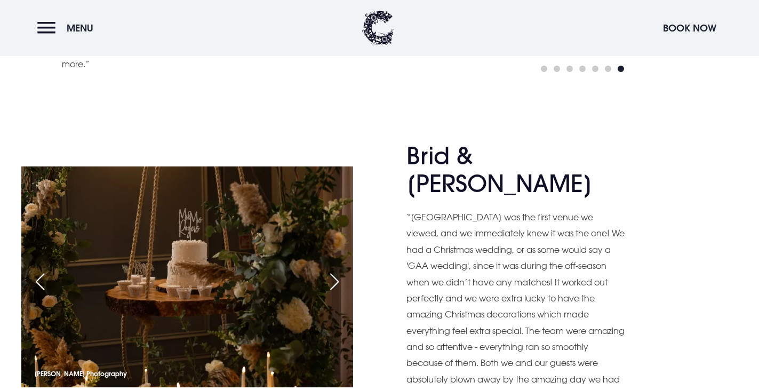
click at [330, 270] on div "Next slide" at bounding box center [334, 281] width 27 height 23
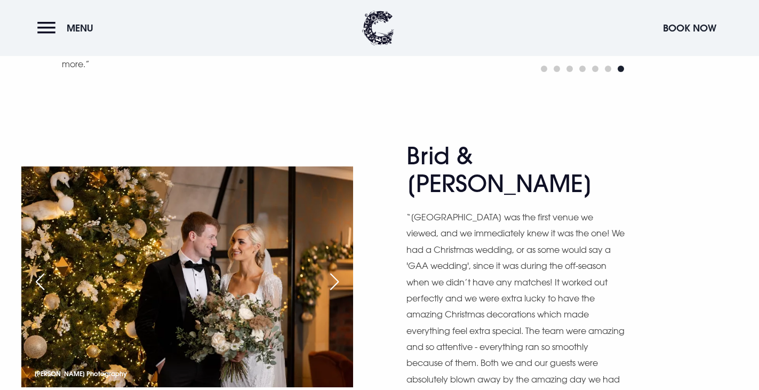
click at [330, 270] on div "Next slide" at bounding box center [334, 281] width 27 height 23
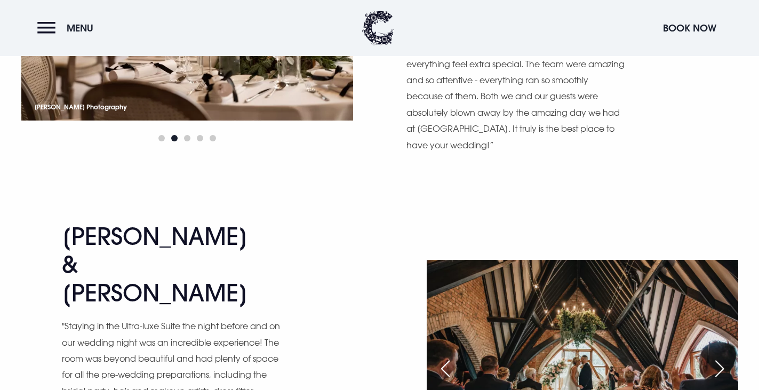
scroll to position [2025, 0]
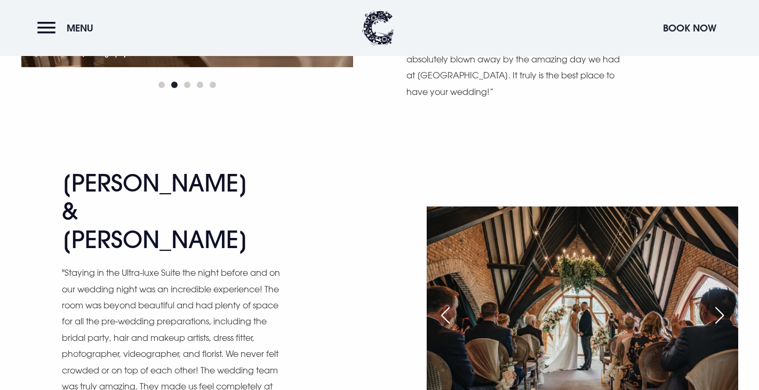
click at [721, 303] on div "Next slide" at bounding box center [719, 314] width 27 height 23
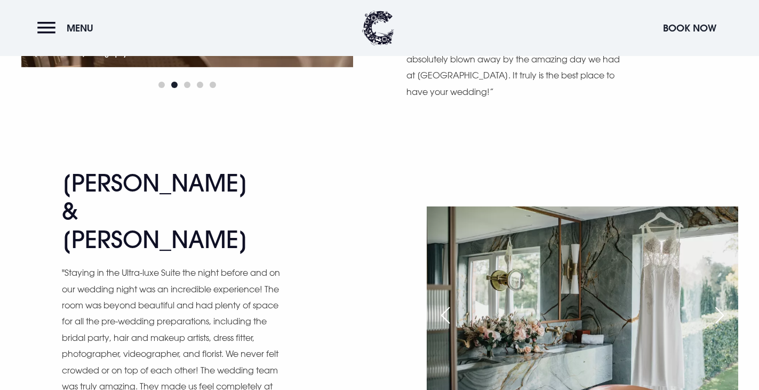
click at [722, 303] on div "Next slide" at bounding box center [719, 314] width 27 height 23
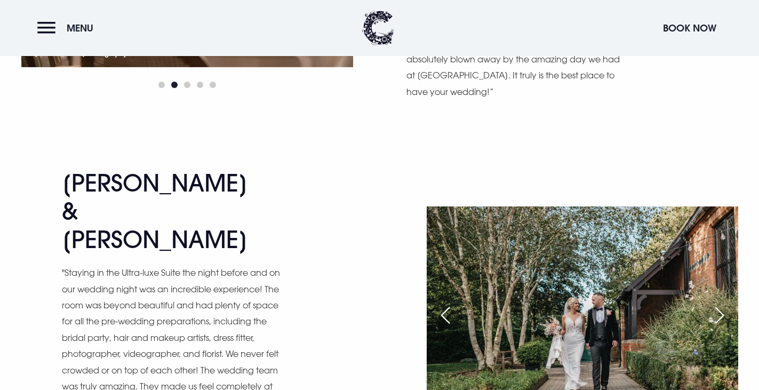
click at [722, 303] on div "Next slide" at bounding box center [719, 314] width 27 height 23
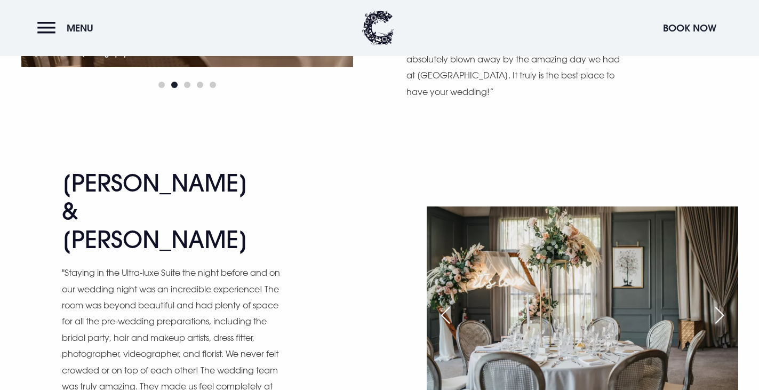
click at [722, 303] on div "Next slide" at bounding box center [719, 314] width 27 height 23
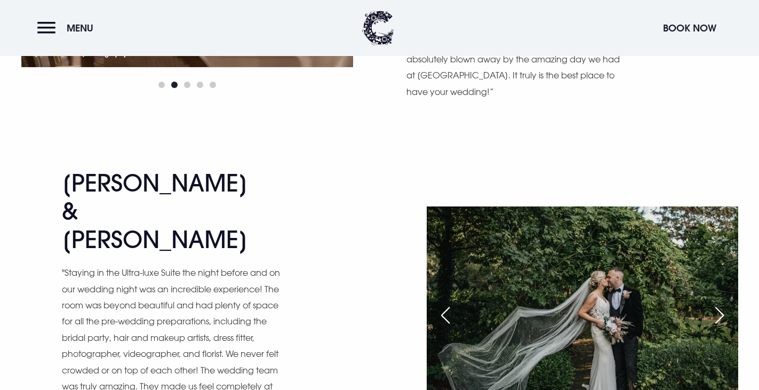
click at [722, 303] on div "Next slide" at bounding box center [719, 314] width 27 height 23
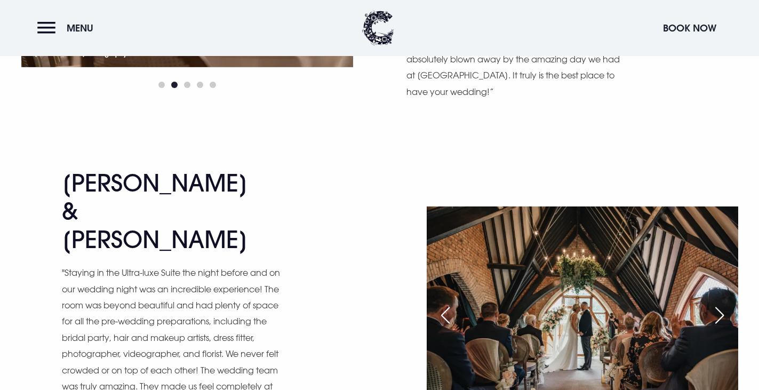
click at [722, 303] on div "Next slide" at bounding box center [719, 314] width 27 height 23
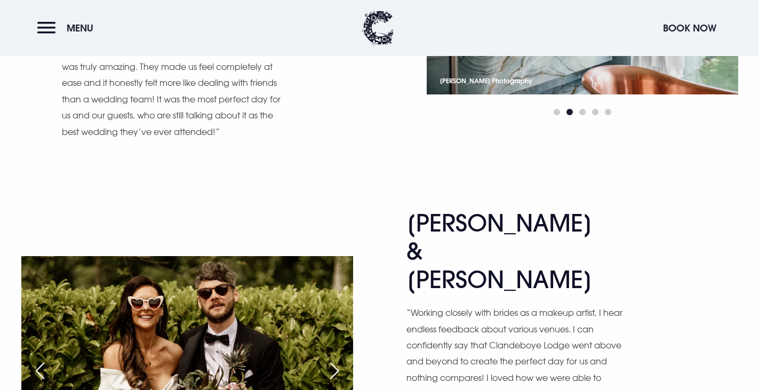
scroll to position [2345, 0]
click at [323, 358] on div "Next slide" at bounding box center [334, 369] width 27 height 23
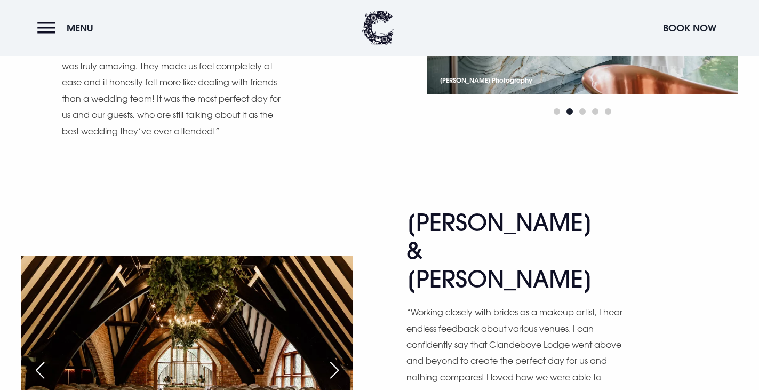
click at [332, 358] on div "Next slide" at bounding box center [334, 369] width 27 height 23
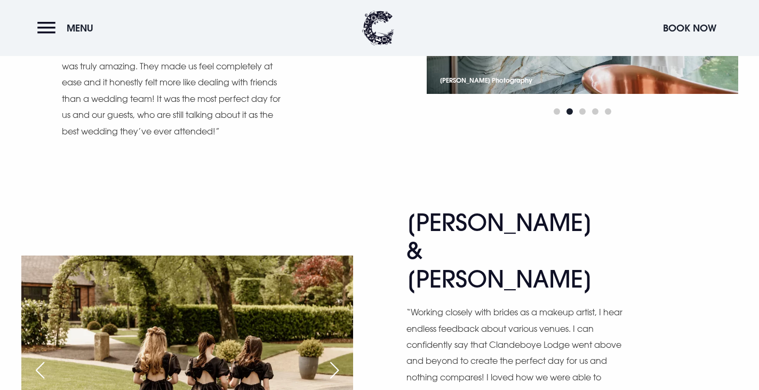
click at [333, 358] on div "Next slide" at bounding box center [334, 369] width 27 height 23
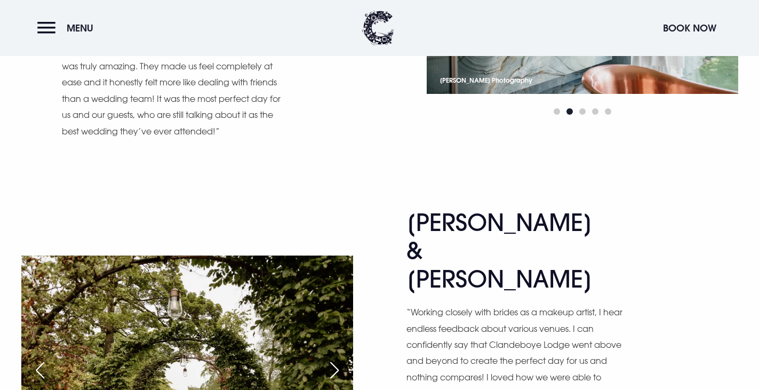
click at [331, 358] on div "Next slide" at bounding box center [334, 369] width 27 height 23
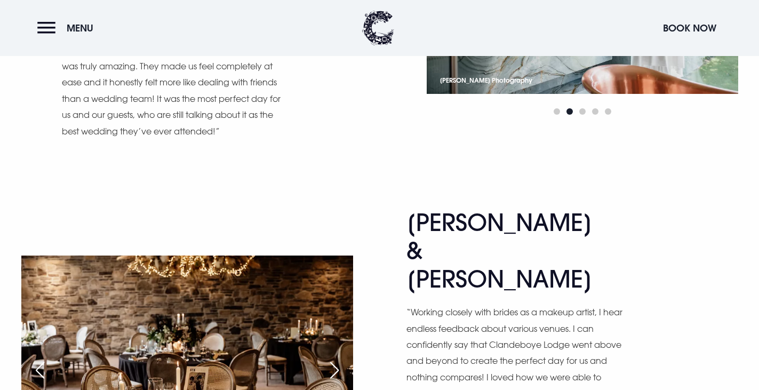
click at [331, 358] on div "Next slide" at bounding box center [334, 369] width 27 height 23
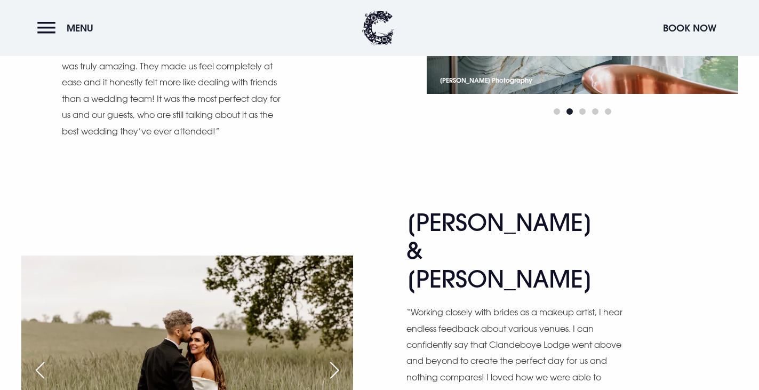
click at [331, 358] on div "Next slide" at bounding box center [334, 369] width 27 height 23
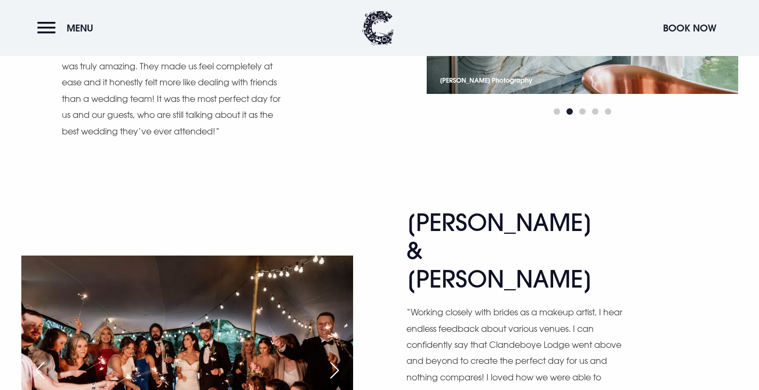
click at [333, 358] on div "Next slide" at bounding box center [334, 369] width 27 height 23
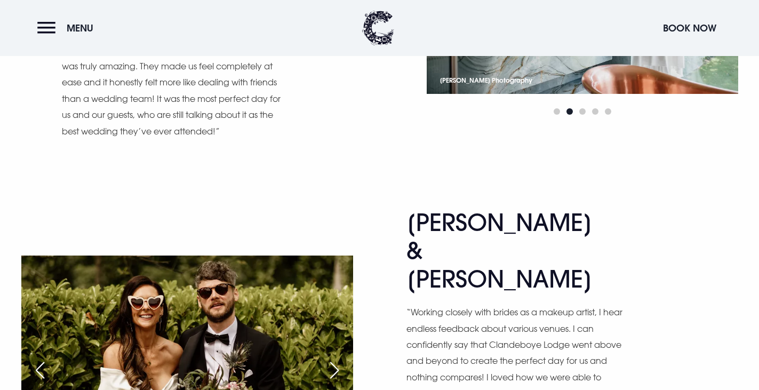
click at [333, 358] on div "Next slide" at bounding box center [334, 369] width 27 height 23
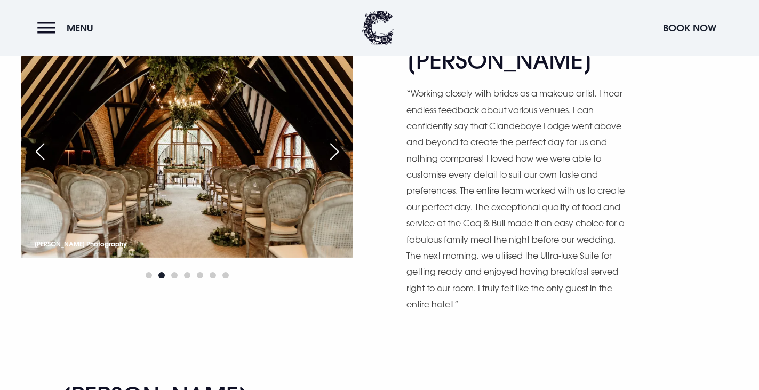
scroll to position [2665, 0]
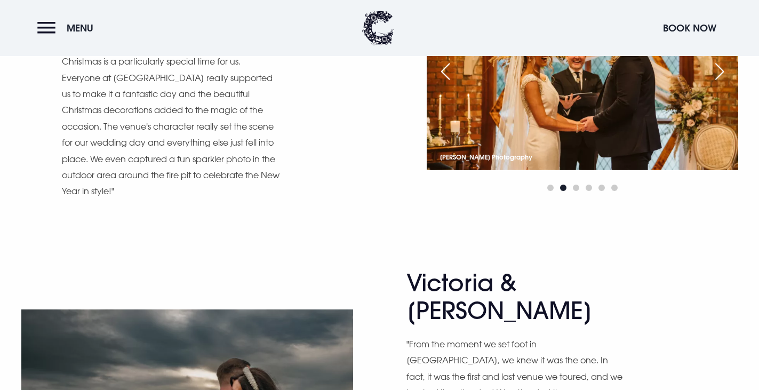
scroll to position [2985, 0]
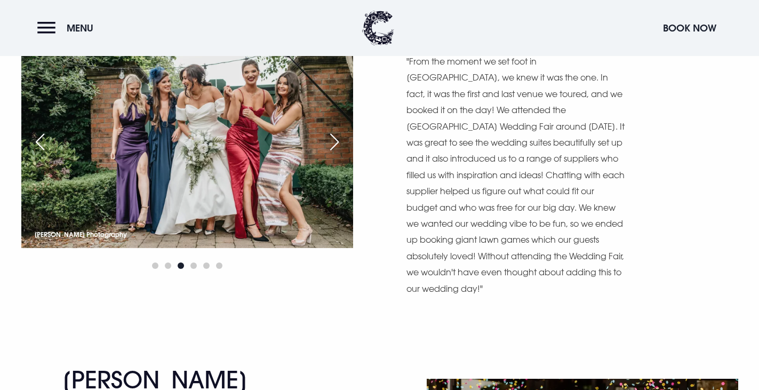
scroll to position [3305, 0]
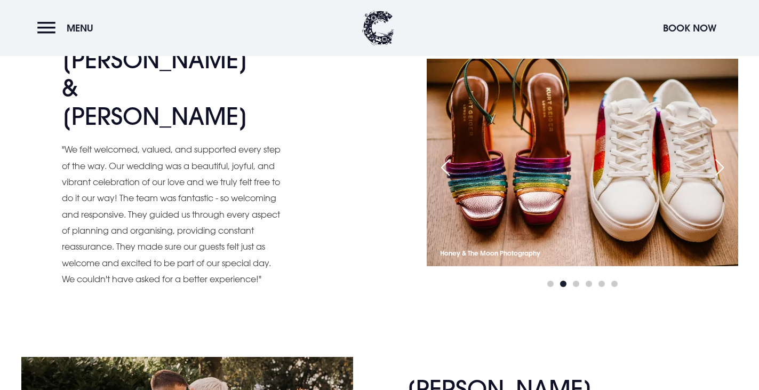
scroll to position [3625, 0]
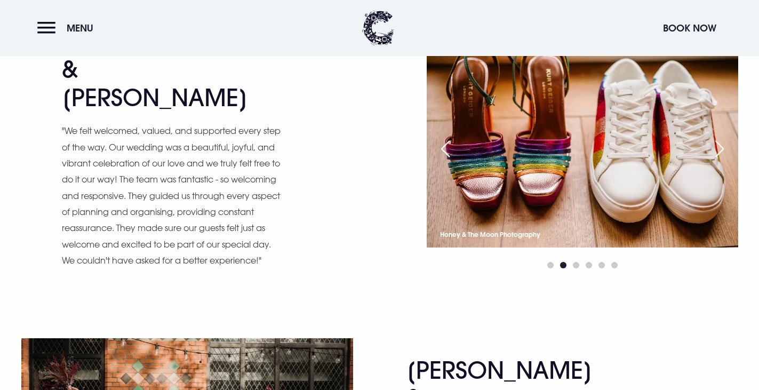
scroll to position [3944, 0]
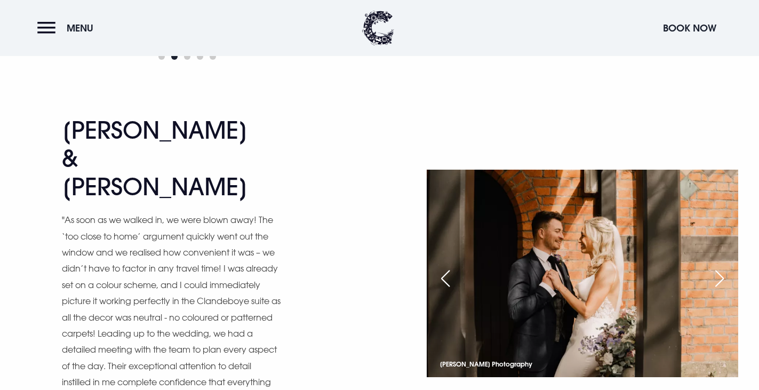
scroll to position [4264, 0]
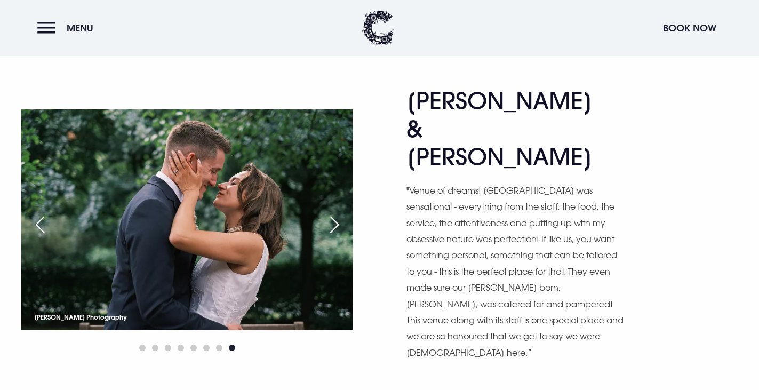
scroll to position [4584, 0]
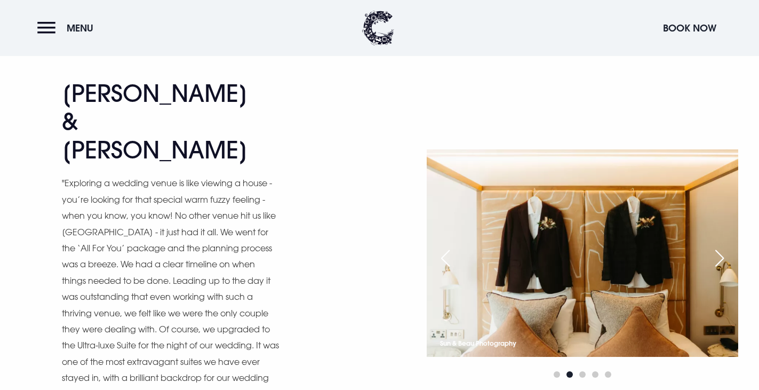
scroll to position [5011, 0]
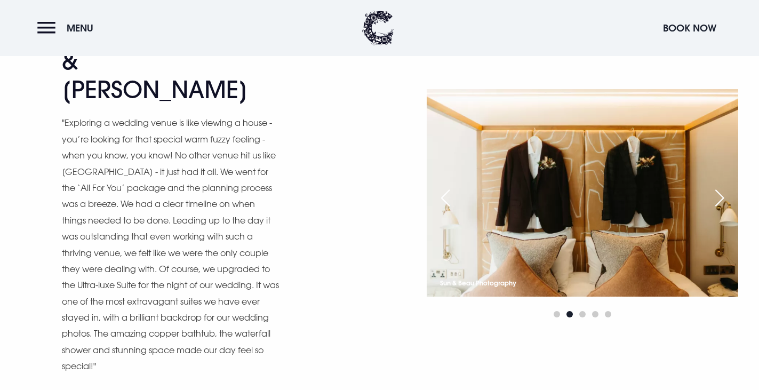
scroll to position [4957, 0]
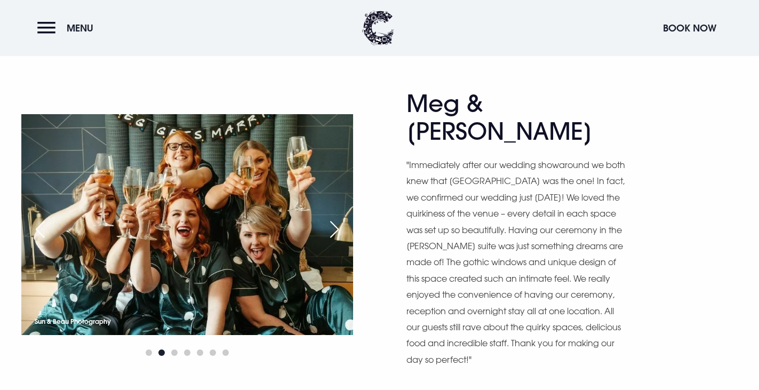
scroll to position [5330, 0]
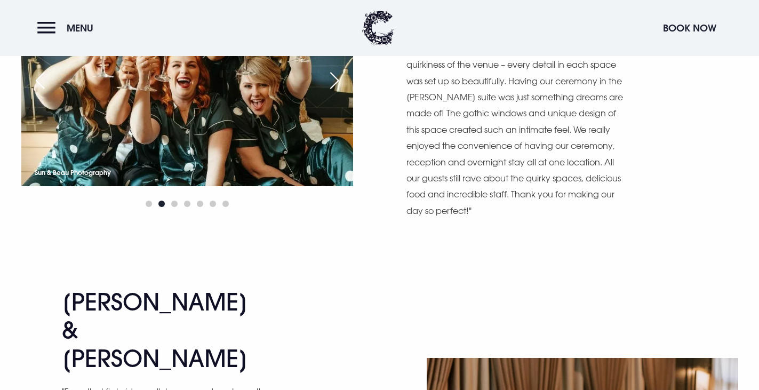
scroll to position [5597, 0]
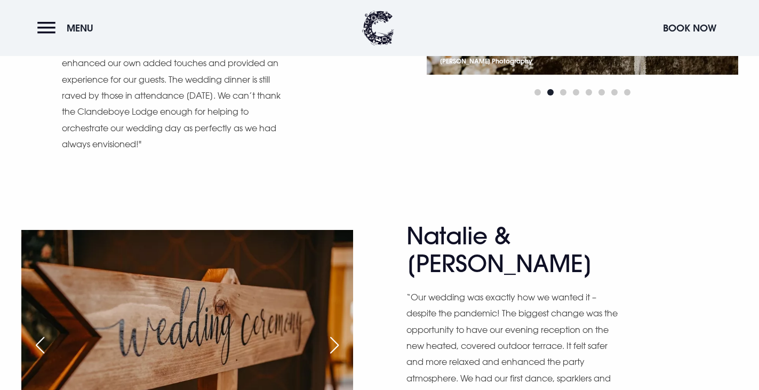
scroll to position [5970, 0]
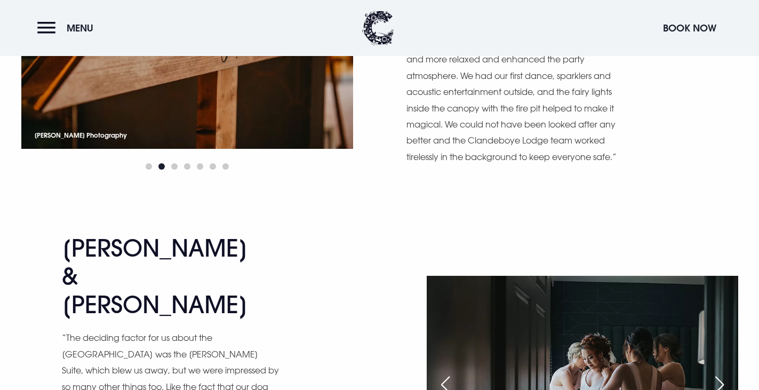
scroll to position [6290, 0]
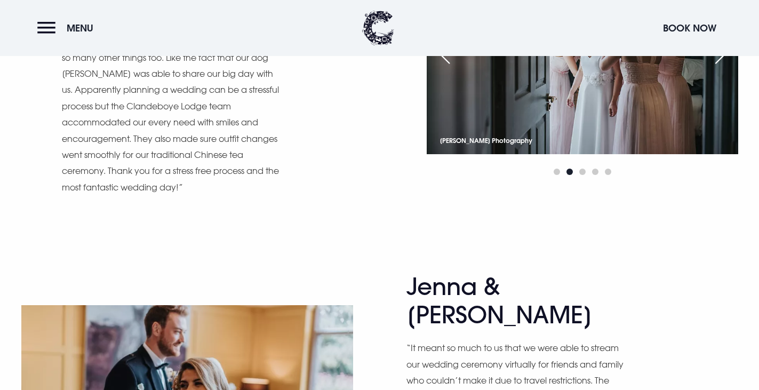
scroll to position [6610, 0]
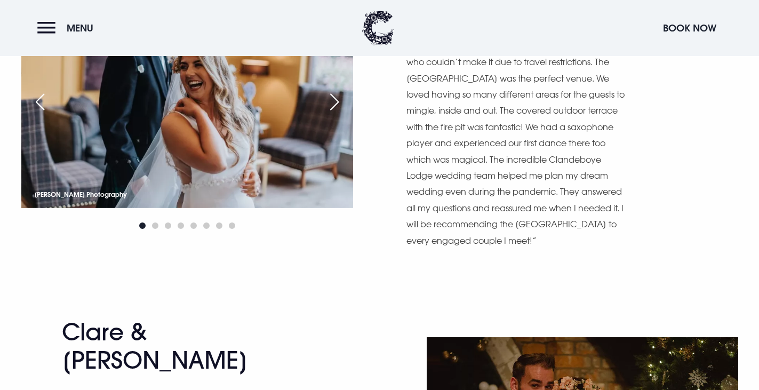
scroll to position [6930, 0]
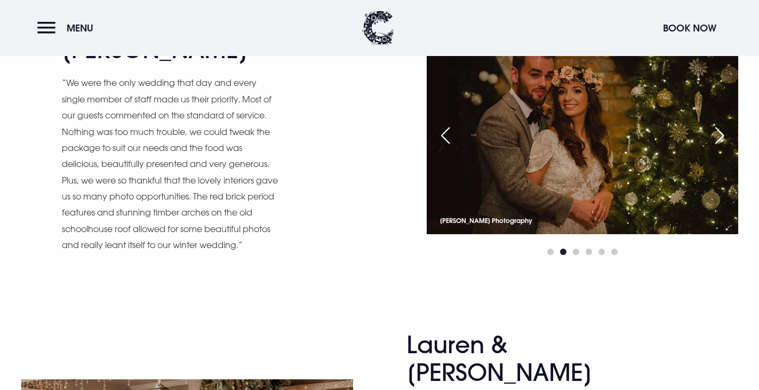
scroll to position [7303, 0]
